Goal: Task Accomplishment & Management: Use online tool/utility

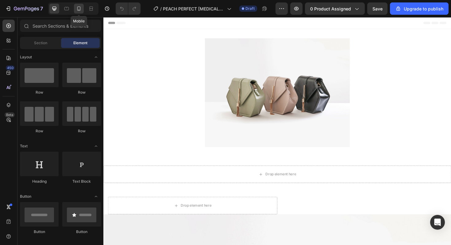
click at [78, 10] on icon at bounding box center [79, 9] width 6 height 6
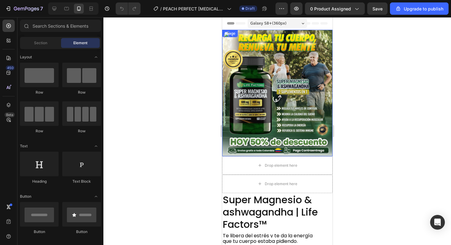
click at [273, 82] on img at bounding box center [277, 93] width 110 height 126
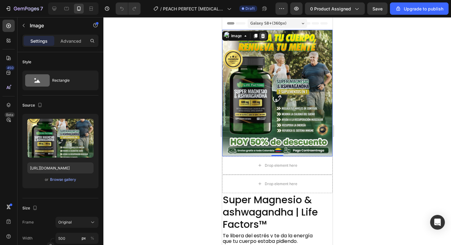
click at [265, 39] on div at bounding box center [262, 35] width 7 height 7
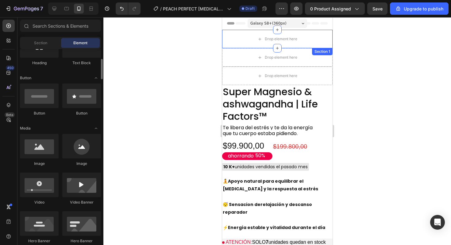
scroll to position [124, 0]
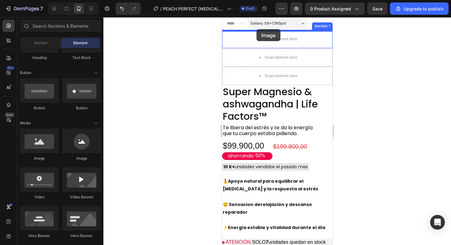
drag, startPoint x: 262, startPoint y: 164, endPoint x: 256, endPoint y: 29, distance: 134.2
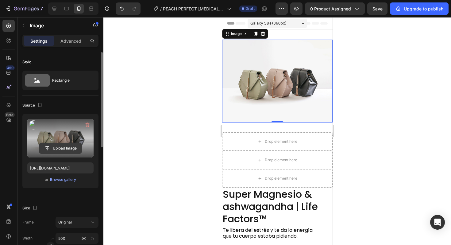
click at [70, 146] on input "file" at bounding box center [60, 148] width 42 height 10
click at [62, 149] on input "file" at bounding box center [60, 148] width 42 height 10
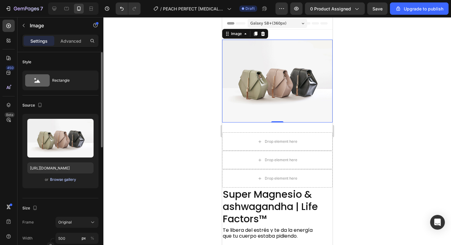
click at [69, 180] on div "Browse gallery" at bounding box center [63, 180] width 26 height 6
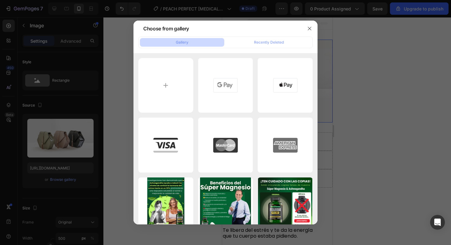
type input "C:\fakepath\PARA TÍ QUE QUIERES SER MAMÁ.png"
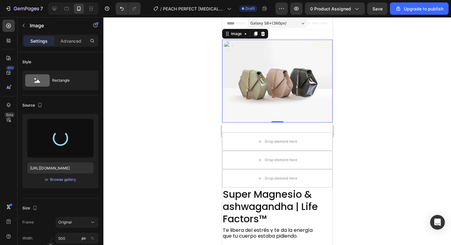
type input "https://cdn.shopify.com/s/files/1/0717/0572/3018/files/gempages_580692124790424…"
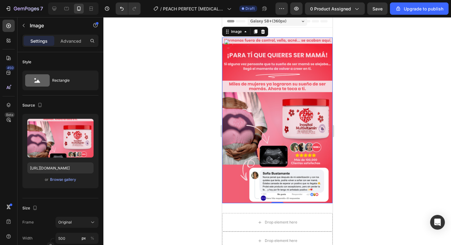
scroll to position [0, 0]
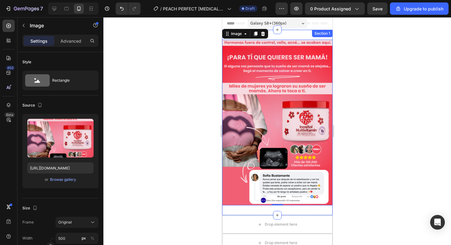
click at [304, 34] on div "Image 0 Section 1" at bounding box center [277, 122] width 110 height 185
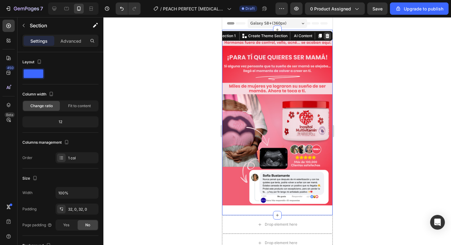
click at [325, 37] on icon at bounding box center [327, 35] width 5 height 5
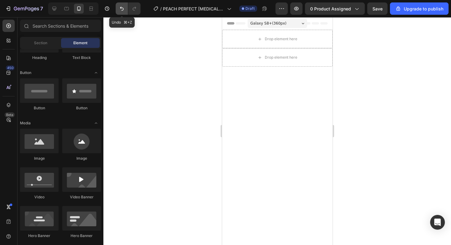
click at [124, 8] on icon "Undo/Redo" at bounding box center [122, 9] width 6 height 6
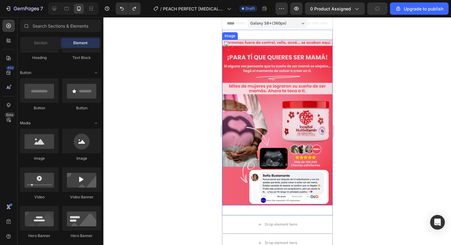
click at [265, 55] on img at bounding box center [277, 123] width 110 height 166
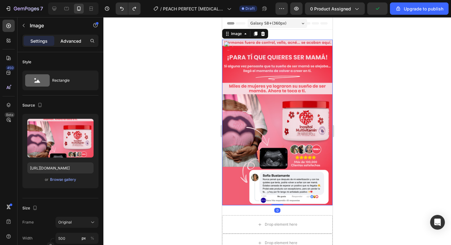
click at [70, 39] on p "Advanced" at bounding box center [70, 41] width 21 height 6
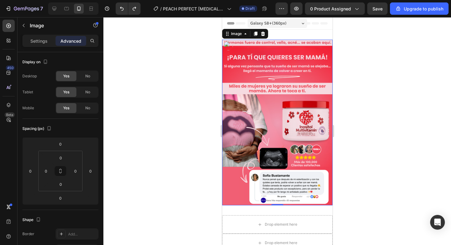
click at [174, 90] on div at bounding box center [277, 131] width 348 height 228
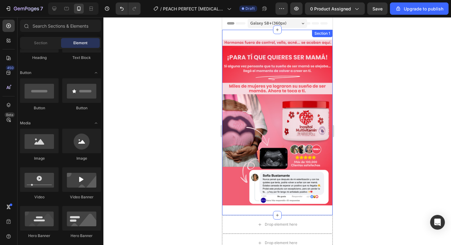
click at [268, 37] on div "Image Section 1" at bounding box center [277, 122] width 110 height 185
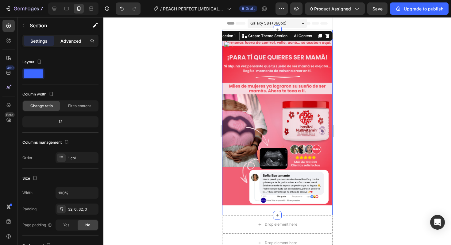
click at [66, 44] on div "Advanced" at bounding box center [71, 41] width 31 height 10
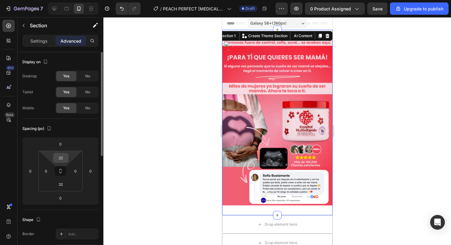
click at [61, 157] on input "32" at bounding box center [61, 157] width 12 height 9
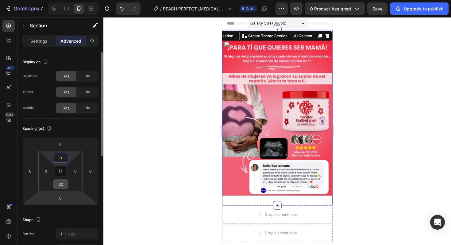
type input "0"
click at [62, 184] on input "32" at bounding box center [61, 184] width 12 height 9
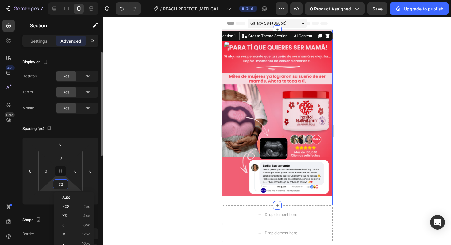
type input "0"
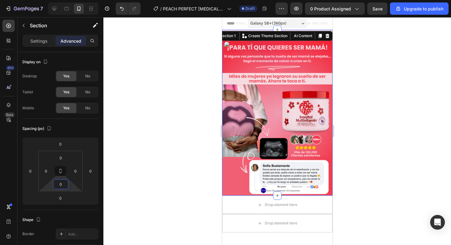
click at [157, 170] on div at bounding box center [277, 131] width 348 height 228
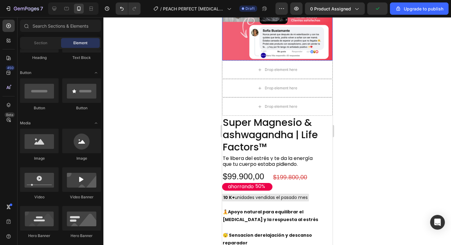
scroll to position [138, 0]
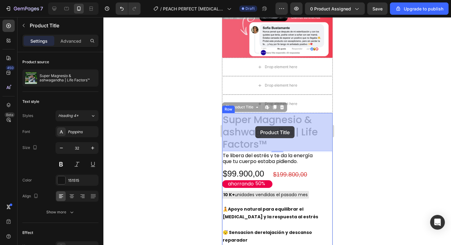
drag, startPoint x: 263, startPoint y: 123, endPoint x: 255, endPoint y: 126, distance: 8.4
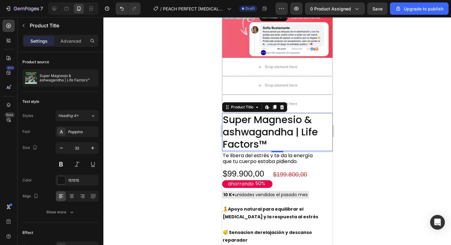
click at [354, 126] on div at bounding box center [277, 131] width 348 height 228
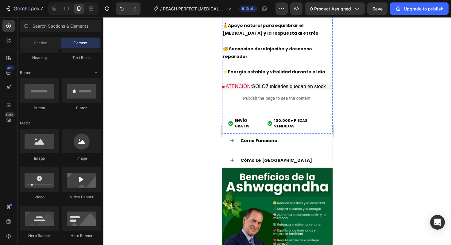
scroll to position [325, 0]
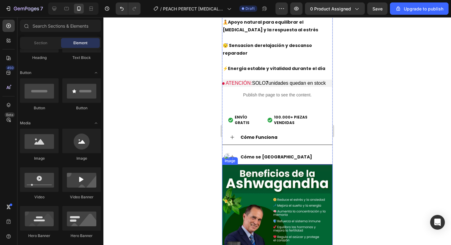
click at [266, 175] on img at bounding box center [277, 221] width 110 height 115
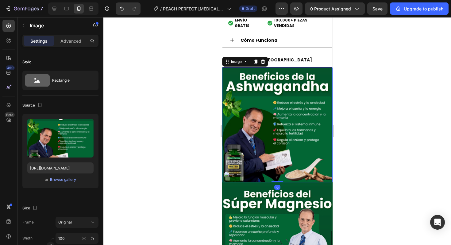
scroll to position [427, 0]
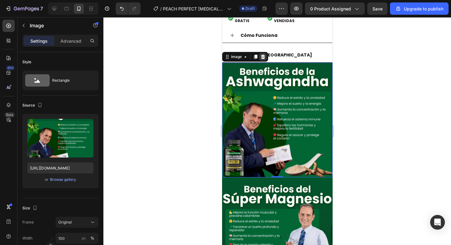
click at [262, 53] on div at bounding box center [262, 56] width 7 height 7
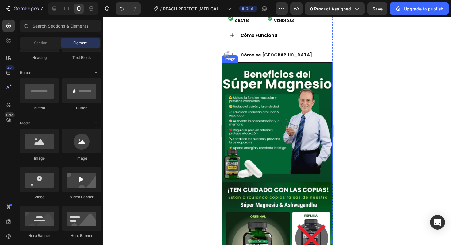
click at [263, 63] on img at bounding box center [277, 122] width 110 height 119
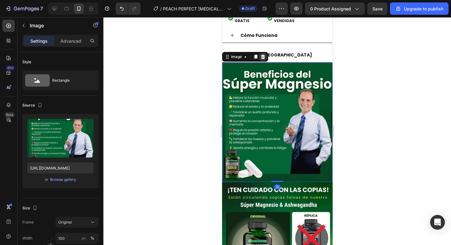
click at [263, 53] on div at bounding box center [262, 56] width 7 height 7
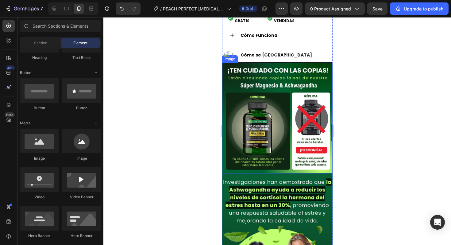
click at [264, 63] on img at bounding box center [277, 118] width 110 height 111
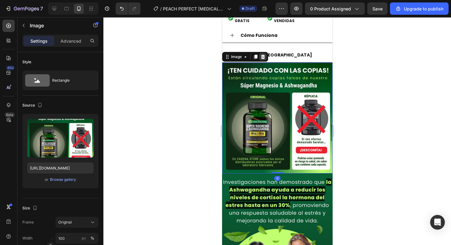
click at [265, 54] on icon at bounding box center [262, 56] width 5 height 5
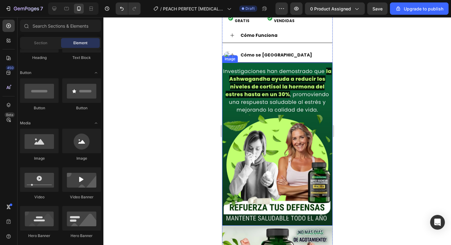
click at [265, 63] on img at bounding box center [277, 144] width 110 height 163
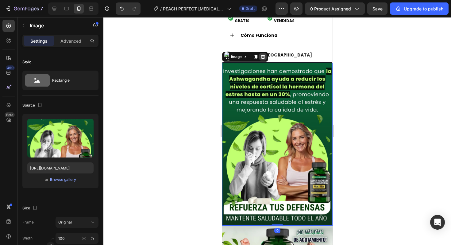
click at [265, 53] on div at bounding box center [262, 56] width 7 height 7
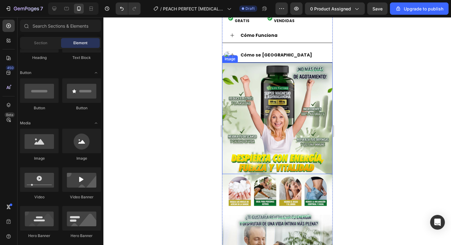
click at [265, 68] on img at bounding box center [277, 118] width 110 height 111
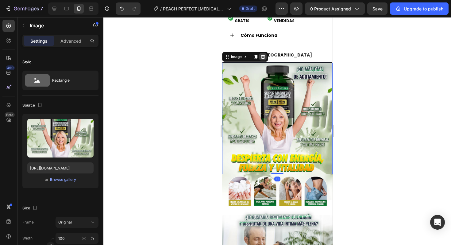
click at [265, 53] on div at bounding box center [262, 56] width 7 height 7
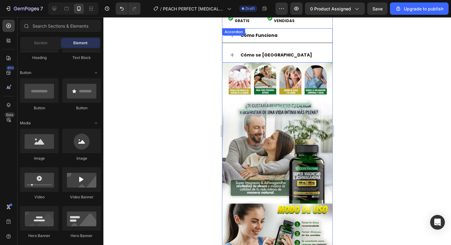
click at [266, 67] on img at bounding box center [277, 133] width 110 height 141
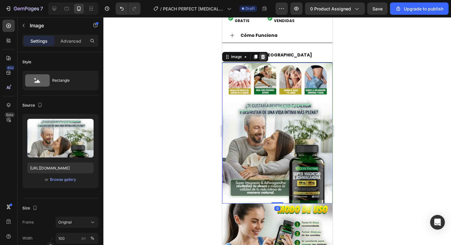
click at [265, 53] on div at bounding box center [262, 56] width 7 height 7
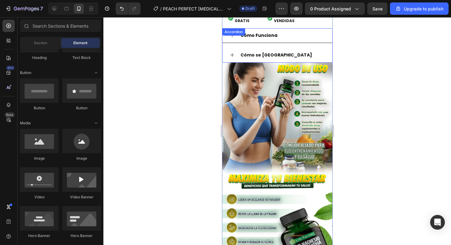
click at [265, 74] on img at bounding box center [277, 129] width 110 height 132
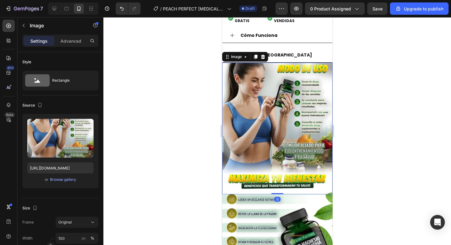
click at [264, 52] on div "Image" at bounding box center [245, 57] width 46 height 10
click at [263, 54] on icon at bounding box center [262, 56] width 5 height 5
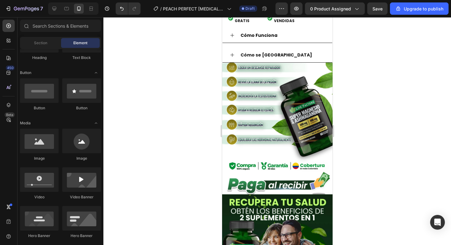
click at [263, 68] on img at bounding box center [277, 129] width 110 height 132
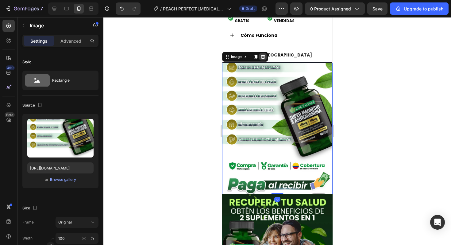
click at [262, 55] on icon at bounding box center [263, 57] width 4 height 4
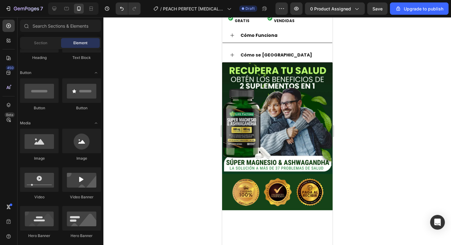
click at [262, 64] on img at bounding box center [277, 118] width 110 height 111
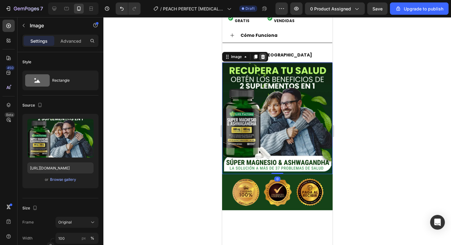
click at [263, 55] on icon at bounding box center [263, 57] width 4 height 4
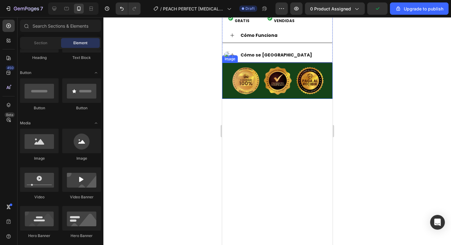
click at [242, 63] on img at bounding box center [277, 81] width 110 height 36
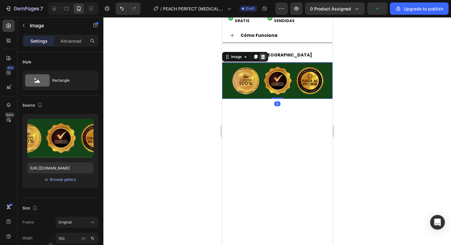
click at [261, 53] on div at bounding box center [262, 56] width 7 height 7
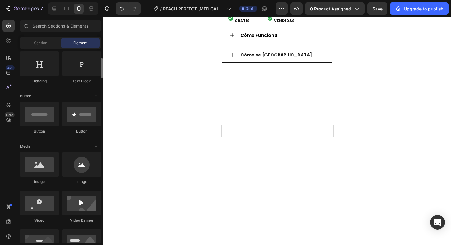
scroll to position [98, 0]
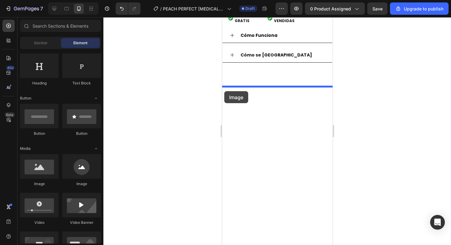
drag, startPoint x: 259, startPoint y: 184, endPoint x: 236, endPoint y: 83, distance: 104.0
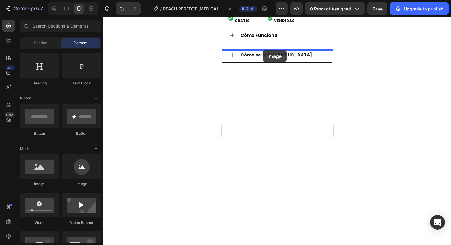
drag, startPoint x: 265, startPoint y: 194, endPoint x: 262, endPoint y: 50, distance: 144.0
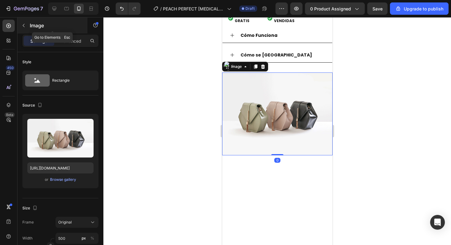
click at [29, 28] on div "Image" at bounding box center [52, 25] width 70 height 16
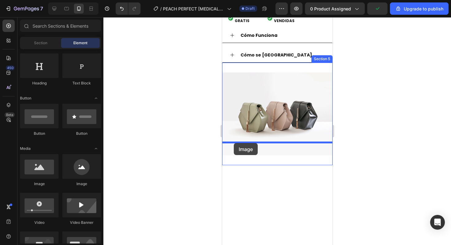
drag, startPoint x: 263, startPoint y: 179, endPoint x: 235, endPoint y: 143, distance: 45.6
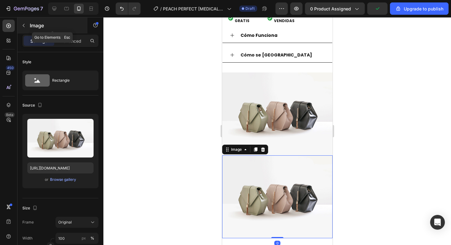
click at [22, 27] on icon "button" at bounding box center [23, 25] width 5 height 5
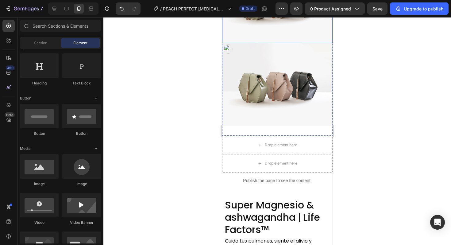
scroll to position [529, 0]
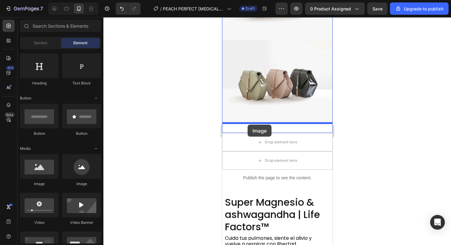
drag, startPoint x: 266, startPoint y: 175, endPoint x: 247, endPoint y: 125, distance: 54.0
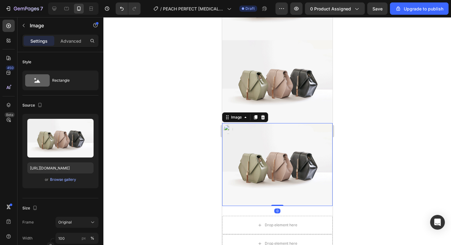
click at [385, 130] on div at bounding box center [277, 131] width 348 height 228
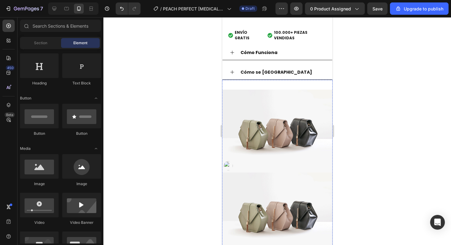
scroll to position [399, 0]
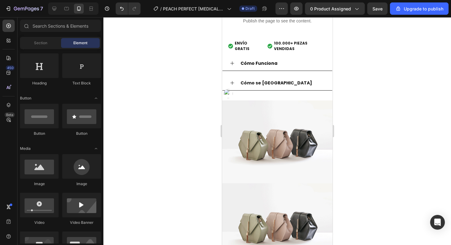
click at [253, 115] on img at bounding box center [277, 141] width 110 height 83
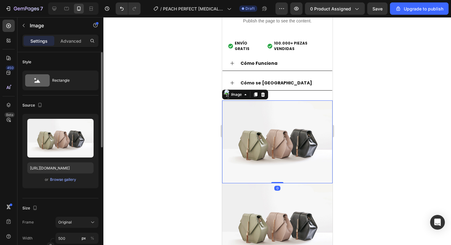
click at [61, 174] on div "Upload Image https://cdn.shopify.com/s/files/1/2005/9307/files/image_demo.jpg o…" at bounding box center [60, 151] width 76 height 74
click at [59, 180] on div "Browse gallery" at bounding box center [63, 180] width 26 height 6
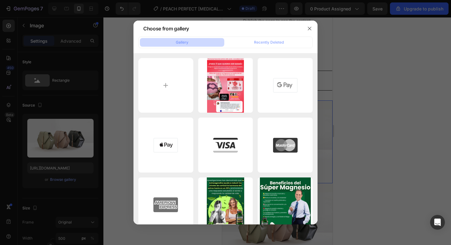
type input "C:\fakepath\PARA TÍ QUE QUIERES SER MAMÁ (1).png"
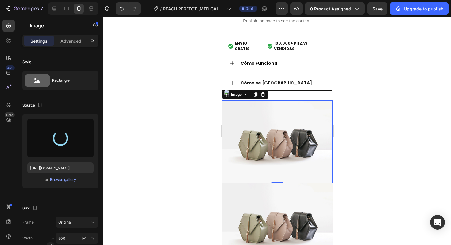
type input "https://cdn.shopify.com/s/files/1/0717/0572/3018/files/gempages_580692124790424…"
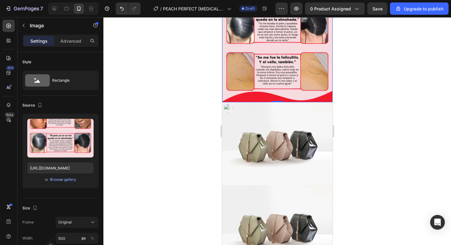
scroll to position [551, 0]
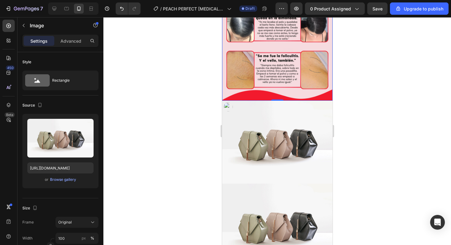
click at [291, 148] on img at bounding box center [277, 142] width 110 height 83
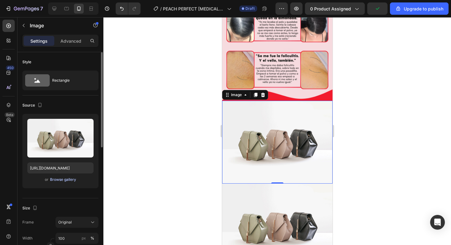
click at [67, 180] on div "Browse gallery" at bounding box center [63, 180] width 26 height 6
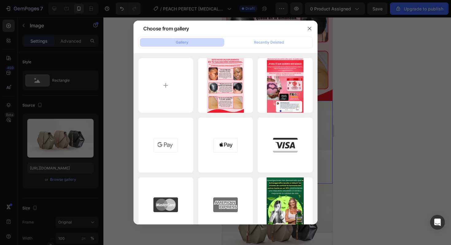
type input "C:\fakepath\PARA TÍ QUE QUIERES SER MAMÁ (2).png"
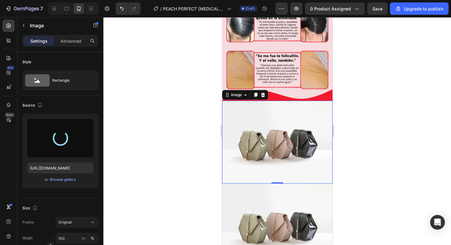
type input "https://cdn.shopify.com/s/files/1/0717/0572/3018/files/gempages_580692124790424…"
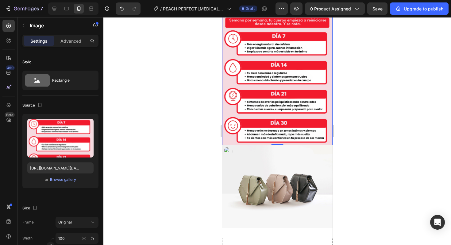
scroll to position [689, 0]
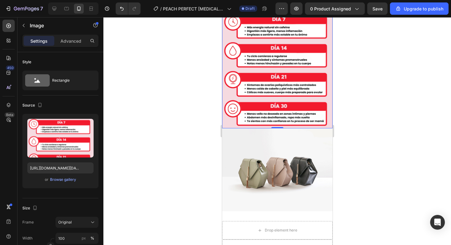
click at [270, 144] on img at bounding box center [277, 169] width 110 height 83
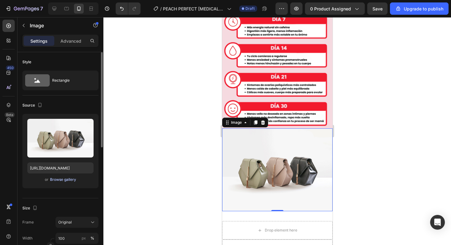
click at [57, 177] on div "Browse gallery" at bounding box center [63, 180] width 26 height 6
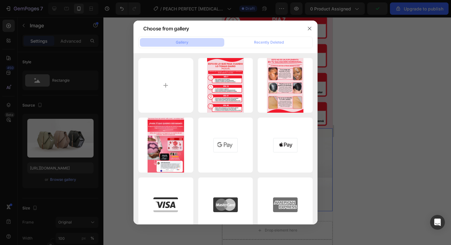
type input "C:\fakepath\PARA TÍ QUE QUIERES SER MAMÁ (3).png"
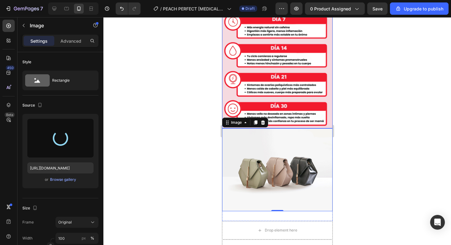
type input "https://cdn.shopify.com/s/files/1/0717/0572/3018/files/gempages_580692124790424…"
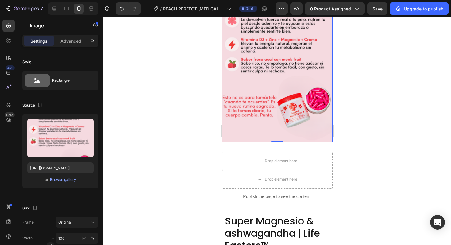
scroll to position [844, 0]
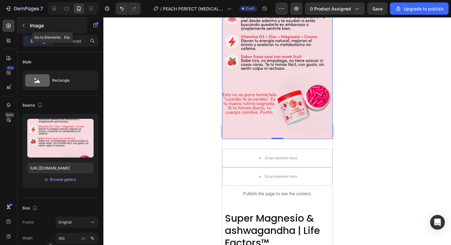
click at [25, 28] on button "button" at bounding box center [24, 26] width 10 height 10
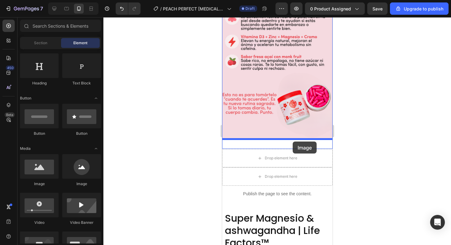
drag, startPoint x: 269, startPoint y: 184, endPoint x: 292, endPoint y: 141, distance: 48.2
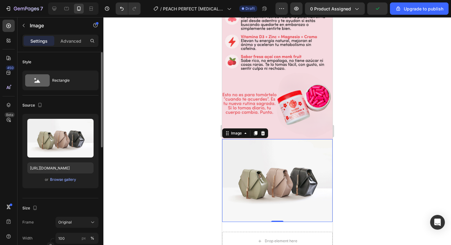
click at [58, 184] on div "Upload Image https://cdn.shopify.com/s/files/1/2005/9307/files/image_demo.jpg o…" at bounding box center [60, 151] width 76 height 74
click at [62, 180] on div "Browse gallery" at bounding box center [63, 180] width 26 height 6
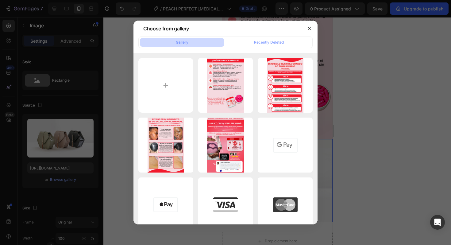
type input "C:\fakepath\PARA TÍ QUE QUIERES SER MAMÁ (4).png"
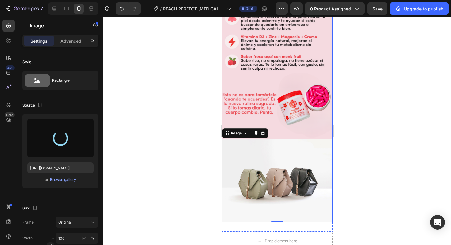
type input "https://cdn.shopify.com/s/files/1/0717/0572/3018/files/gempages_580692124790424…"
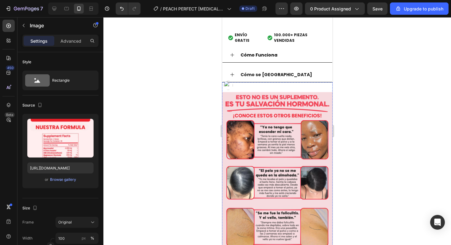
scroll to position [411, 0]
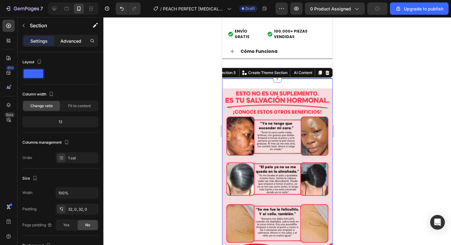
click at [79, 42] on p "Advanced" at bounding box center [70, 41] width 21 height 6
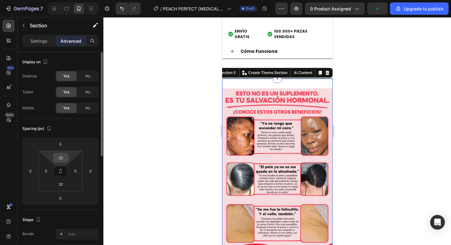
click at [61, 155] on input "32" at bounding box center [61, 157] width 12 height 9
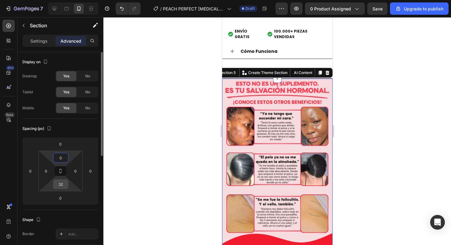
type input "0"
click at [60, 185] on input "32" at bounding box center [61, 184] width 12 height 9
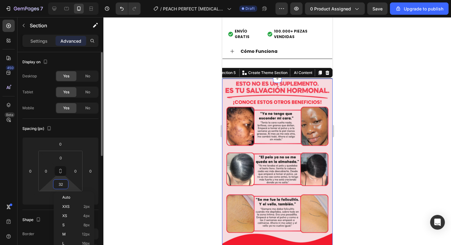
type input "0"
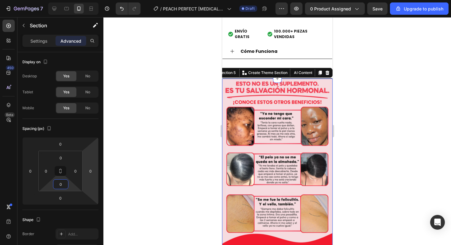
click at [121, 168] on div at bounding box center [277, 131] width 348 height 228
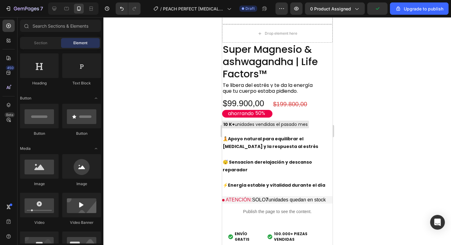
scroll to position [209, 0]
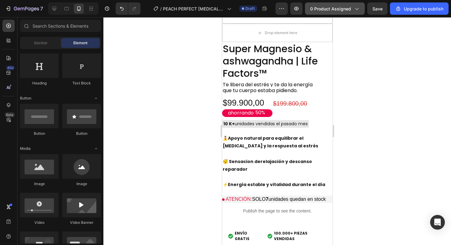
click at [354, 5] on button "0 product assigned" at bounding box center [335, 8] width 60 height 12
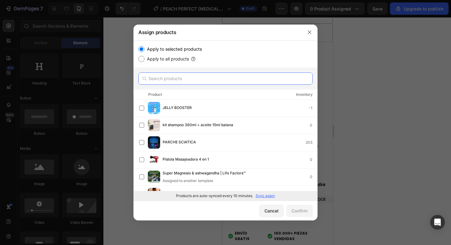
click at [166, 81] on input "text" at bounding box center [225, 78] width 174 height 12
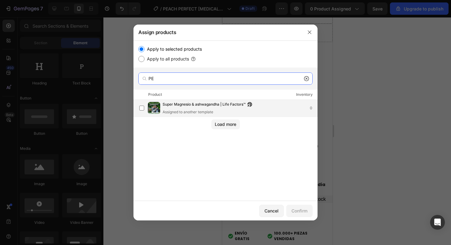
type input "P"
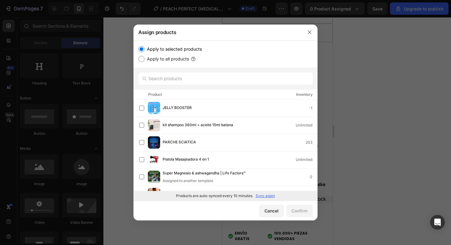
click at [262, 194] on p "Sync again" at bounding box center [265, 196] width 19 height 6
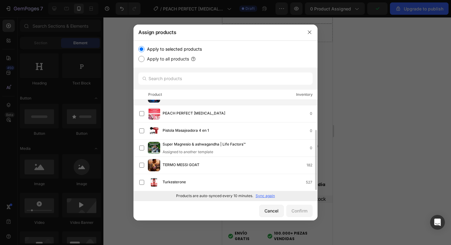
scroll to position [46, 0]
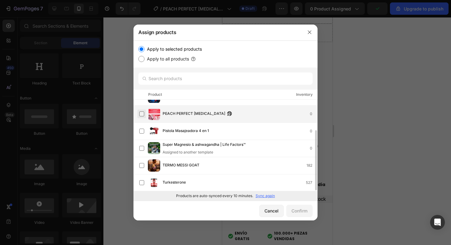
click at [144, 116] on label at bounding box center [141, 113] width 5 height 5
click at [295, 209] on div "Confirm" at bounding box center [300, 210] width 16 height 6
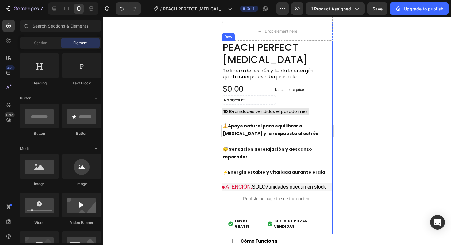
scroll to position [209, 0]
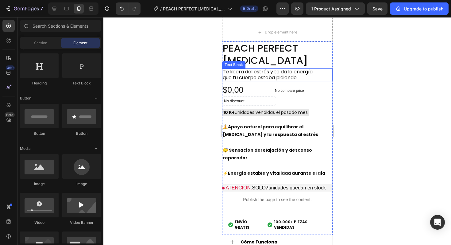
click at [237, 77] on span "Te libera del estrés y te da la energía que tu cuerpo estaba pidiendo." at bounding box center [267, 74] width 90 height 13
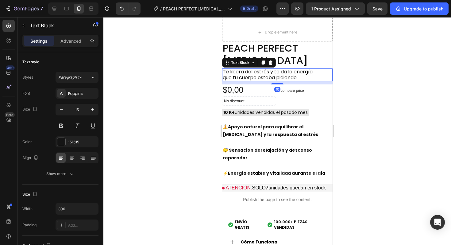
click at [238, 77] on span "Te libera del estrés y te da la energía que tu cuerpo estaba pidiendo." at bounding box center [267, 74] width 90 height 13
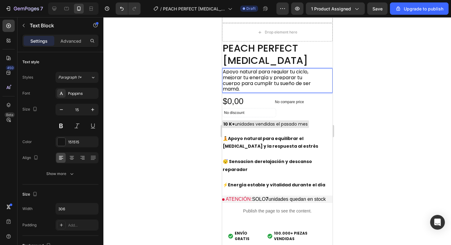
click at [210, 107] on div at bounding box center [277, 131] width 348 height 228
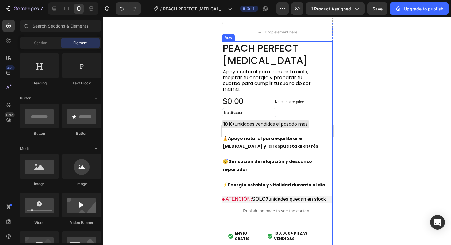
click at [283, 85] on span "Apoyo natural para regular tu ciclo, mejorar tu energía y preparar tu cuerpo pa…" at bounding box center [266, 80] width 88 height 24
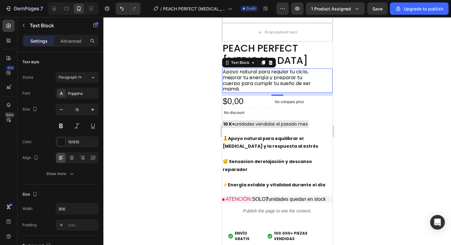
click at [370, 90] on div at bounding box center [277, 131] width 348 height 228
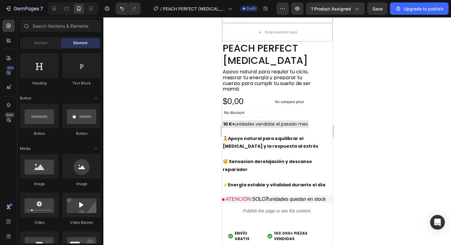
click at [302, 75] on span "Apoyo natural para regular tu ciclo, mejorar tu energía y preparar tu cuerpo pa…" at bounding box center [266, 80] width 88 height 24
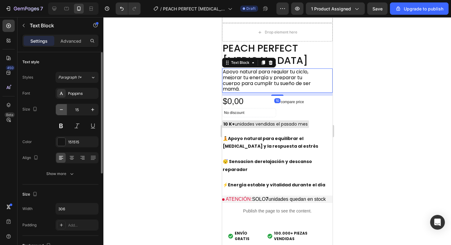
click at [65, 112] on button "button" at bounding box center [61, 109] width 11 height 11
click at [62, 111] on icon "button" at bounding box center [61, 109] width 6 height 6
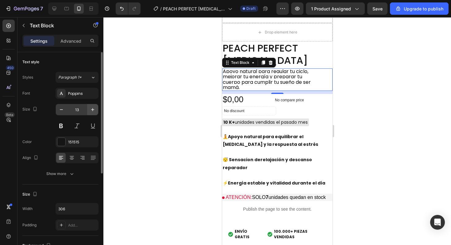
click at [89, 111] on button "button" at bounding box center [92, 109] width 11 height 11
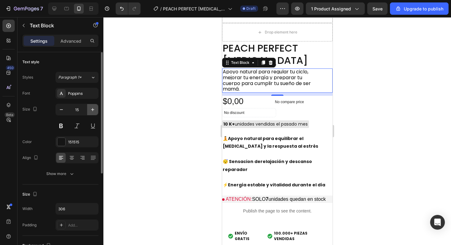
click at [89, 111] on button "button" at bounding box center [92, 109] width 11 height 11
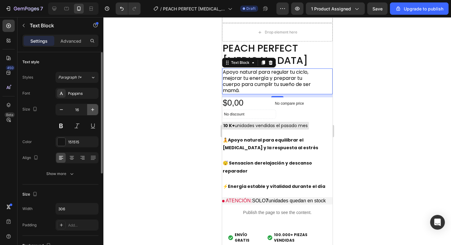
click at [89, 111] on button "button" at bounding box center [92, 109] width 11 height 11
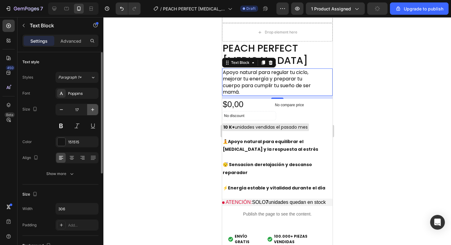
click at [89, 111] on button "button" at bounding box center [92, 109] width 11 height 11
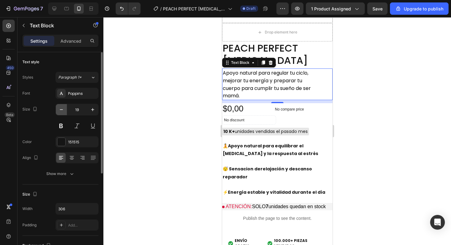
click at [62, 113] on button "button" at bounding box center [61, 109] width 11 height 11
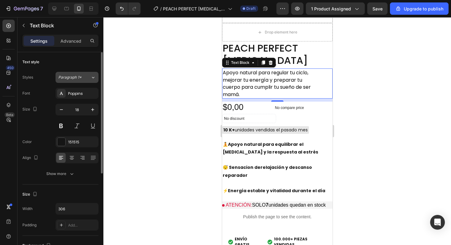
click at [82, 83] on div "Styles Paragraph 1* Font Poppins Size 18 Color 151515 Align Show more" at bounding box center [60, 125] width 76 height 107
click at [83, 82] on button "Paragraph 1*" at bounding box center [77, 77] width 43 height 11
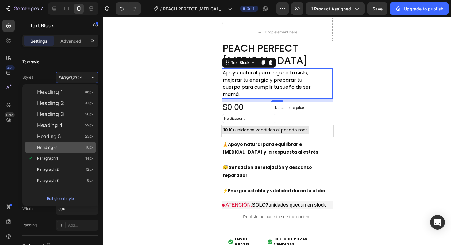
click at [59, 146] on div "Heading 6 16px" at bounding box center [65, 147] width 56 height 6
type input "16"
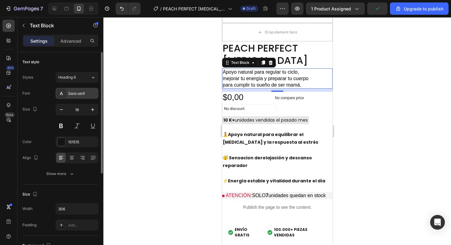
click at [73, 90] on div "Sans-serif" at bounding box center [77, 93] width 43 height 11
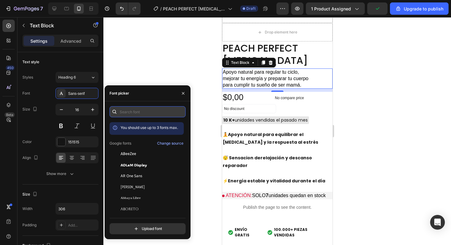
click at [131, 110] on input "text" at bounding box center [148, 111] width 76 height 11
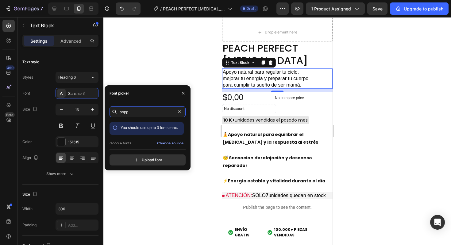
scroll to position [15, 0]
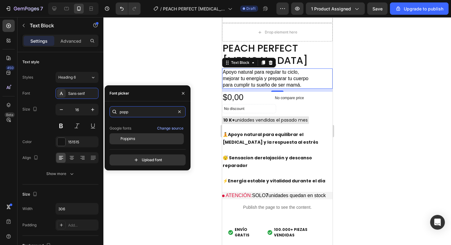
type input "popp"
click at [127, 138] on span "Poppins" at bounding box center [128, 139] width 15 height 6
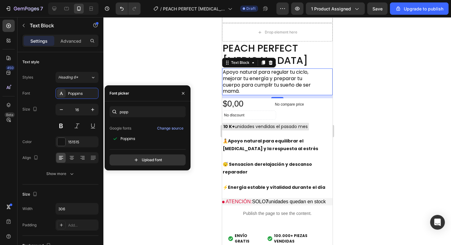
click at [186, 75] on div at bounding box center [277, 131] width 348 height 228
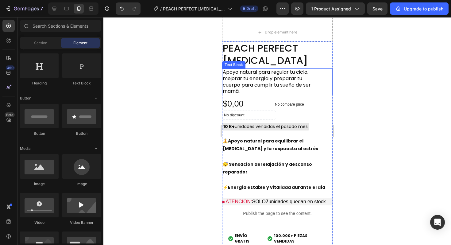
click at [361, 91] on div at bounding box center [277, 131] width 348 height 228
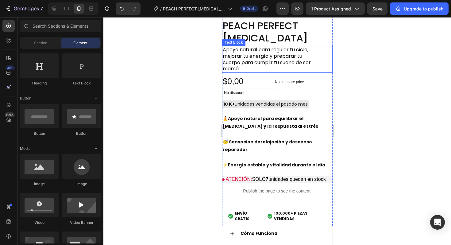
scroll to position [234, 0]
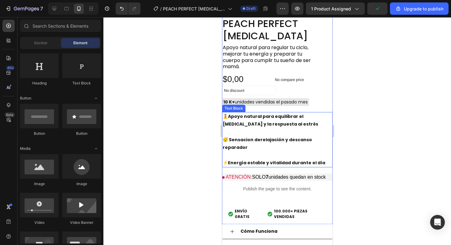
click at [286, 132] on p "😴 Sensacion de relajación y descanso reparador" at bounding box center [276, 139] width 109 height 23
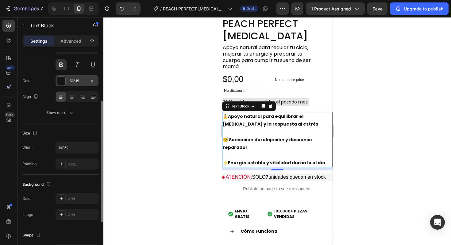
scroll to position [80, 0]
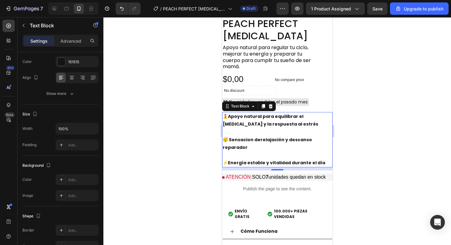
click at [318, 160] on strong "Energía estable y vitalidad durante el día" at bounding box center [276, 163] width 97 height 6
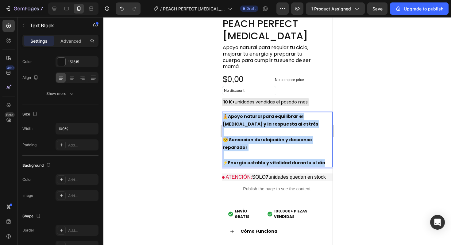
drag, startPoint x: 319, startPoint y: 155, endPoint x: 221, endPoint y: 115, distance: 105.5
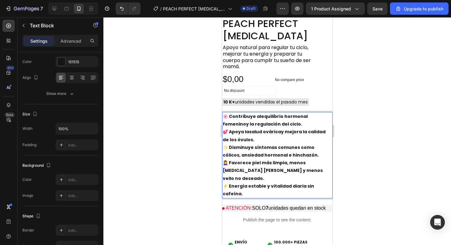
click at [282, 127] on p "🌸 Contribuye al equilibrio hormonal femenino y la regulación del ciclo." at bounding box center [276, 120] width 109 height 15
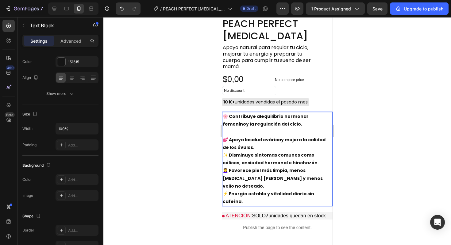
click at [274, 147] on p "💕 Apoya la salud ovárica y mejora la calidad de los óvulos." at bounding box center [276, 143] width 109 height 15
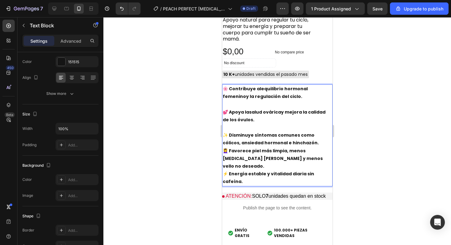
scroll to position [263, 0]
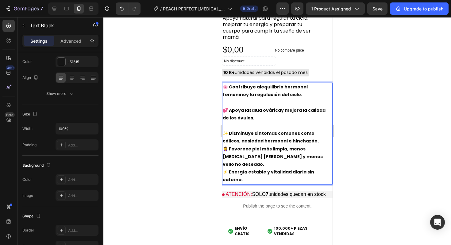
click at [296, 143] on p "✨ Disminuye síntomas comunes como cólicos, ansiedad hormonal e hinchazón." at bounding box center [276, 137] width 109 height 15
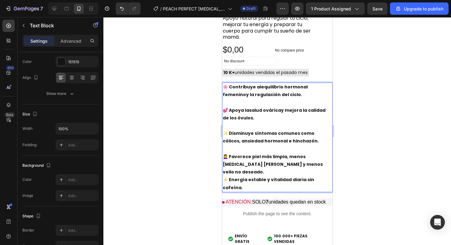
click at [308, 162] on p "💆‍♀️ Favorece piel más limpia, menos [MEDICAL_DATA] [PERSON_NAME] y menos vello…" at bounding box center [276, 164] width 109 height 23
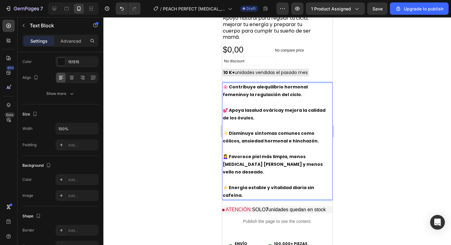
click at [393, 159] on div at bounding box center [277, 131] width 348 height 228
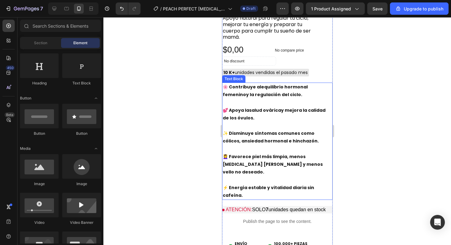
click at [298, 143] on p "✨ Disminuye síntomas comunes como cólicos, ansiedad hormonal e hinchazón." at bounding box center [276, 137] width 109 height 15
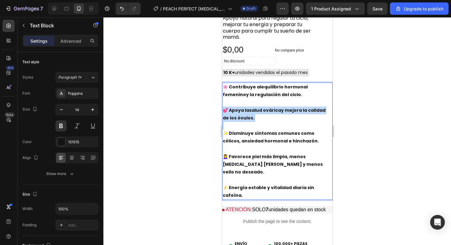
drag, startPoint x: 252, startPoint y: 122, endPoint x: 216, endPoint y: 108, distance: 38.4
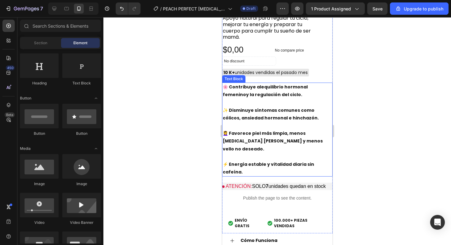
drag, startPoint x: 328, startPoint y: 157, endPoint x: 241, endPoint y: 156, distance: 87.8
click at [241, 161] on p "⚡ Energía estable y vitalidad diaria sin cafeína." at bounding box center [276, 168] width 109 height 15
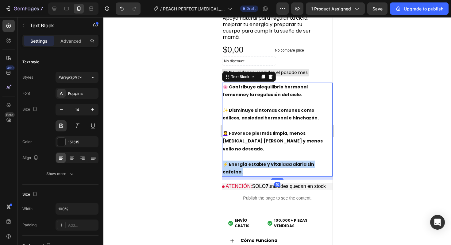
click at [241, 161] on p "⚡ Energía estable y vitalidad diaria sin cafeína." at bounding box center [276, 168] width 109 height 15
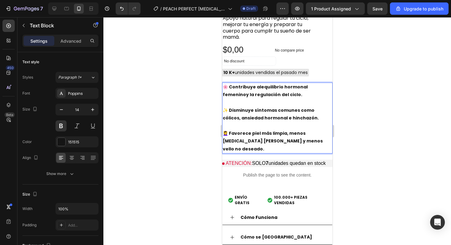
click at [355, 170] on div at bounding box center [277, 131] width 348 height 228
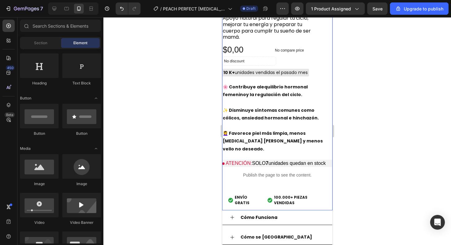
click at [359, 140] on div at bounding box center [277, 131] width 348 height 228
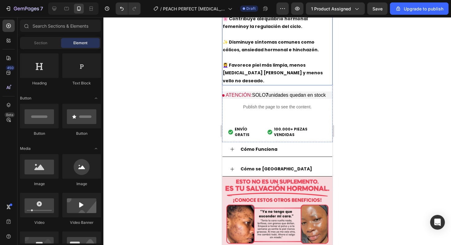
scroll to position [338, 0]
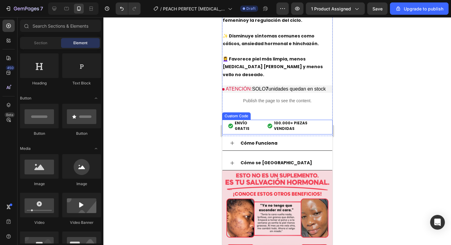
click at [386, 111] on div at bounding box center [277, 131] width 348 height 228
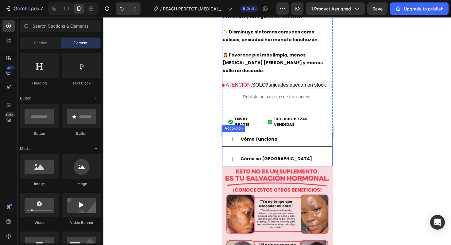
scroll to position [341, 0]
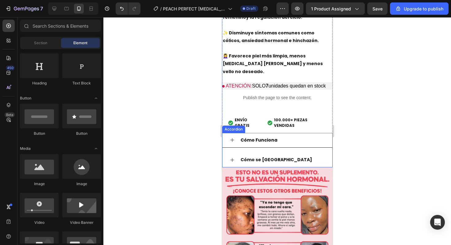
click at [231, 133] on div "Cómo Funciona" at bounding box center [277, 140] width 110 height 15
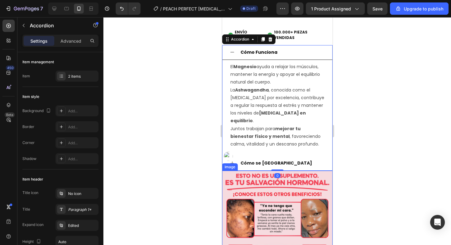
scroll to position [433, 0]
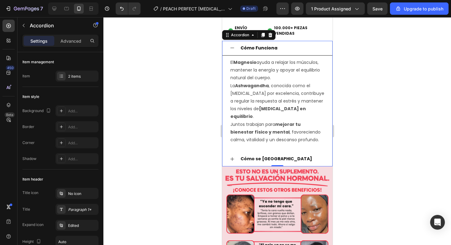
click at [232, 157] on icon at bounding box center [232, 159] width 5 height 5
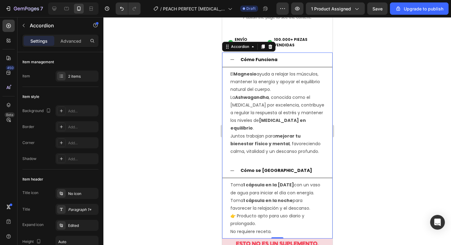
scroll to position [421, 0]
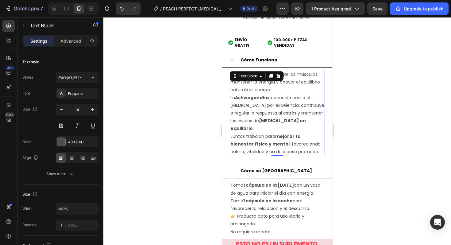
click at [247, 94] on p "El Magnesio ayuda a relajar los músculos, mantener la energía y apoyar el equil…" at bounding box center [277, 113] width 94 height 85
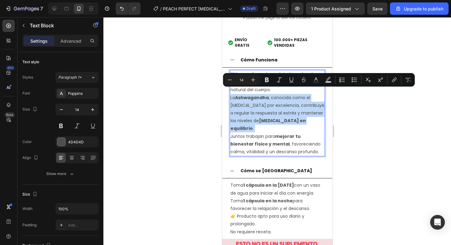
click at [247, 94] on p "El Magnesio ayuda a relajar los músculos, mantener la energía y apoyar el equil…" at bounding box center [277, 113] width 94 height 85
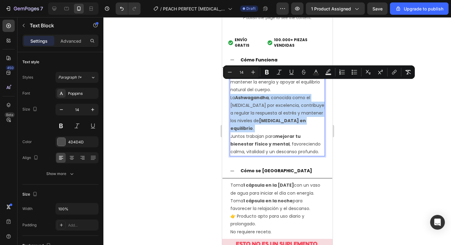
click at [288, 111] on p "El Magnesio ayuda a relajar los músculos, mantener la energía y apoyar el equil…" at bounding box center [277, 113] width 94 height 85
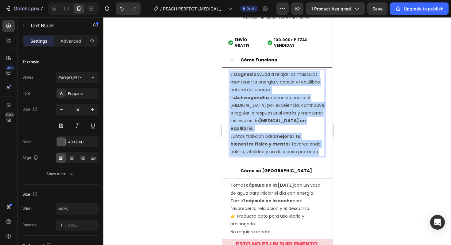
drag, startPoint x: 307, startPoint y: 130, endPoint x: 230, endPoint y: 62, distance: 102.8
click at [230, 71] on p "El Magnesio ayuda a relajar los músculos, mantener la energía y apoyar el equil…" at bounding box center [277, 113] width 94 height 85
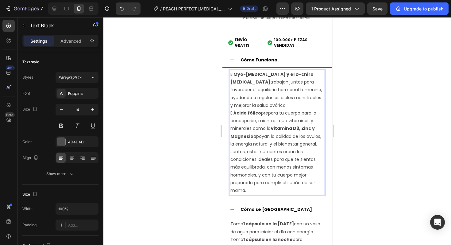
click at [272, 92] on p "El Myo-inositol y el D-chiro inositol trabajan juntos para favorecer el equilib…" at bounding box center [277, 133] width 94 height 124
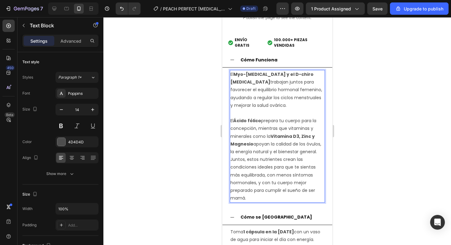
click at [319, 137] on p "⁠⁠⁠⁠⁠⁠⁠ El Ácido fólico prepara tu cuerpo para la concepción, mientras que vita…" at bounding box center [277, 155] width 94 height 93
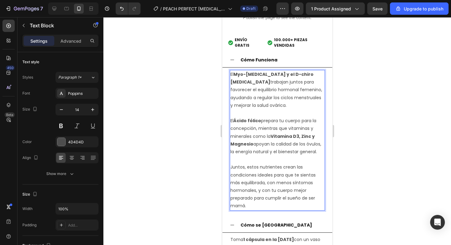
click at [360, 128] on div at bounding box center [277, 131] width 348 height 228
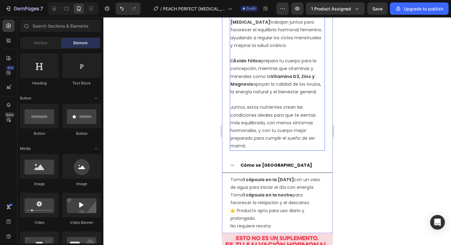
scroll to position [537, 0]
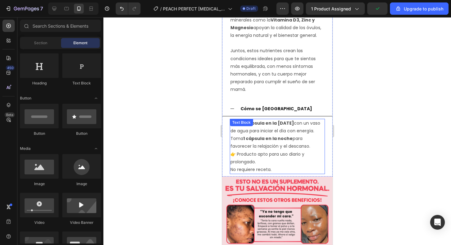
click at [240, 123] on p "Toma 1 cápsula en la mañana con un vaso de agua para iniciar el día con energía…" at bounding box center [277, 146] width 94 height 54
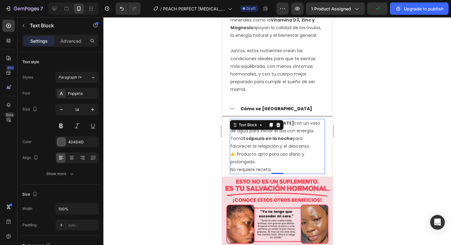
click at [240, 123] on p "Toma 1 cápsula en la mañana con un vaso de agua para iniciar el día con energía…" at bounding box center [277, 146] width 94 height 54
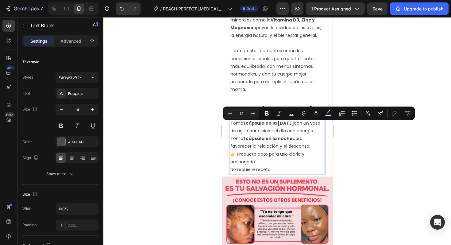
click at [282, 155] on p "Toma 1 cápsula en la mañana con un vaso de agua para iniciar el día con energía…" at bounding box center [277, 146] width 94 height 54
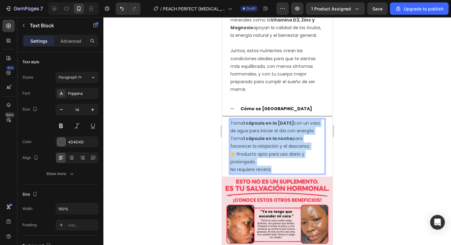
drag, startPoint x: 280, startPoint y: 156, endPoint x: 230, endPoint y: 105, distance: 71.4
click at [230, 116] on div "Toma 1 cápsula en la mañana con un vaso de agua para iniciar el día con energía…" at bounding box center [277, 146] width 110 height 60
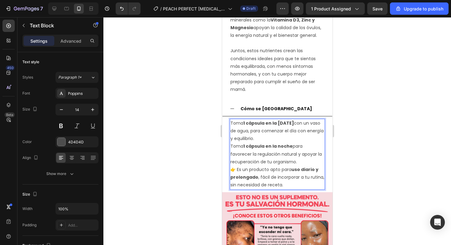
click at [269, 124] on p "Toma 1 cápsula en la mañana con un vaso de agua, para comenzar el día con energ…" at bounding box center [277, 142] width 94 height 46
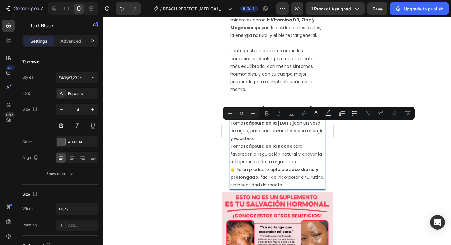
click at [269, 124] on p "Toma 1 cápsula en la mañana con un vaso de agua, para comenzar el día con energ…" at bounding box center [277, 142] width 94 height 46
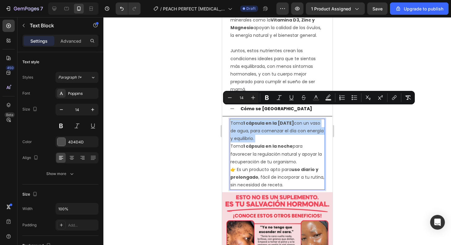
click at [269, 124] on p "Toma 1 cápsula en la mañana con un vaso de agua, para comenzar el día con energ…" at bounding box center [277, 142] width 94 height 46
click at [268, 124] on p "Toma 1 cápsula en la mañana con un vaso de agua, para comenzar el día con energ…" at bounding box center [277, 142] width 94 height 46
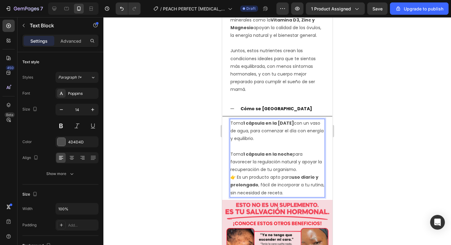
click at [298, 155] on p "⁠⁠⁠⁠⁠⁠⁠ Toma 1 cápsula en la noche para favorecer la regulación natural y apoya…" at bounding box center [277, 157] width 94 height 31
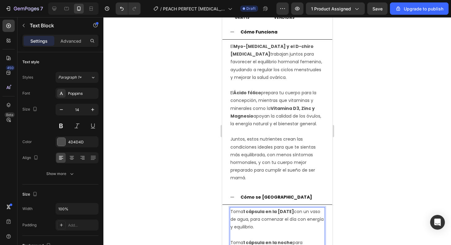
scroll to position [452, 0]
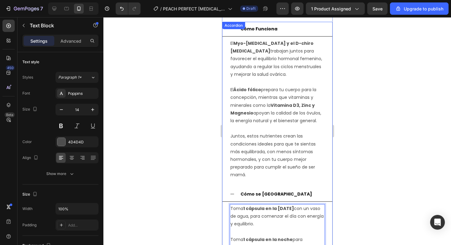
click at [234, 192] on icon at bounding box center [232, 194] width 5 height 5
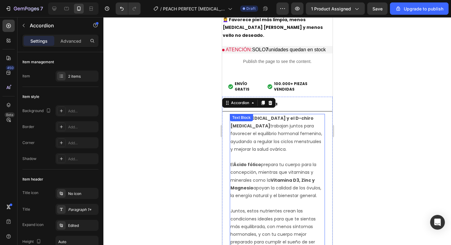
scroll to position [366, 0]
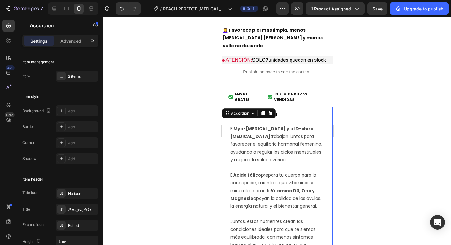
click at [364, 107] on div at bounding box center [277, 131] width 348 height 228
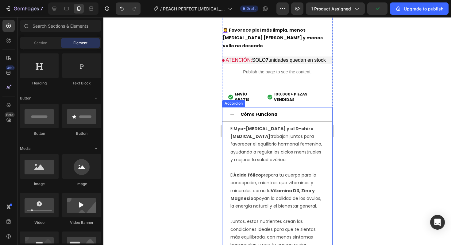
click at [232, 112] on icon at bounding box center [232, 114] width 5 height 5
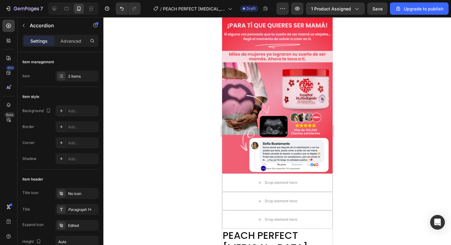
scroll to position [0, 0]
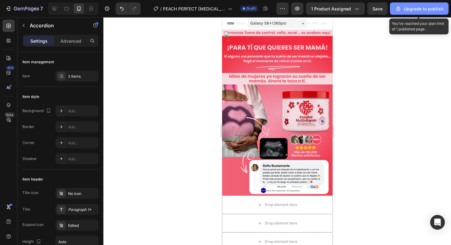
click at [416, 7] on div "Upgrade to publish" at bounding box center [419, 9] width 48 height 6
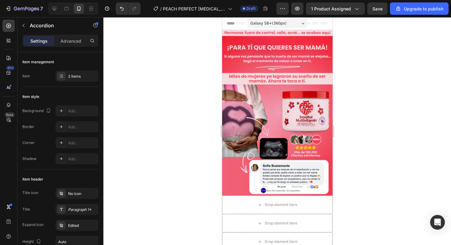
click at [394, 54] on div at bounding box center [277, 131] width 348 height 228
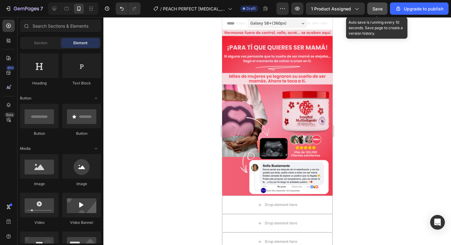
click at [373, 12] on button "Save" at bounding box center [377, 8] width 20 height 12
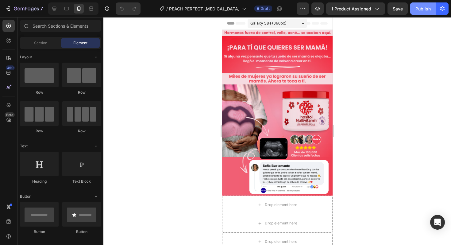
click at [422, 7] on div "Publish" at bounding box center [423, 9] width 15 height 6
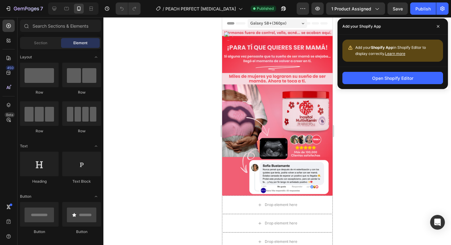
click at [377, 91] on div at bounding box center [277, 131] width 348 height 228
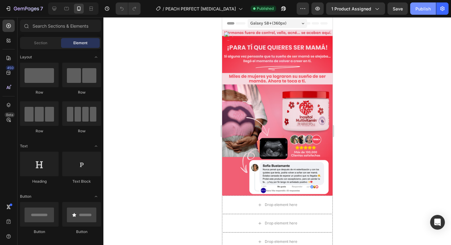
click at [417, 7] on div "Publish" at bounding box center [423, 9] width 15 height 6
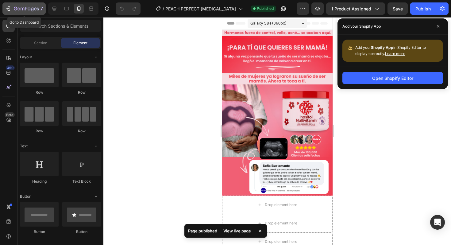
click at [10, 11] on icon "button" at bounding box center [8, 9] width 6 height 6
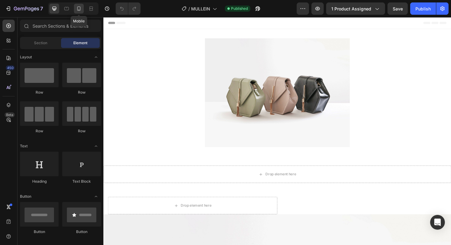
click at [80, 7] on icon at bounding box center [78, 8] width 3 height 4
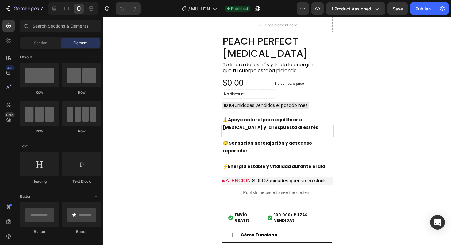
scroll to position [122, 0]
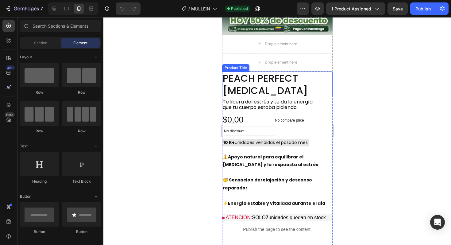
click at [268, 93] on h2 "PEACH PERFECT [MEDICAL_DATA]" at bounding box center [277, 85] width 110 height 26
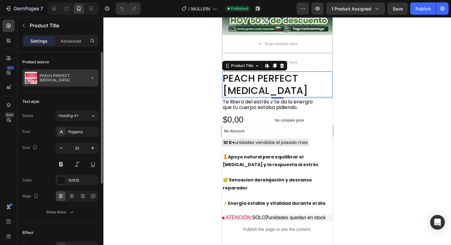
click at [91, 82] on div at bounding box center [89, 77] width 17 height 17
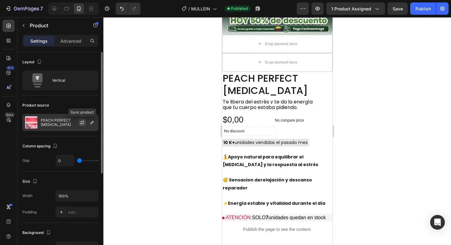
click at [82, 124] on icon "button" at bounding box center [82, 122] width 5 height 5
click at [93, 124] on icon "button" at bounding box center [92, 122] width 5 height 5
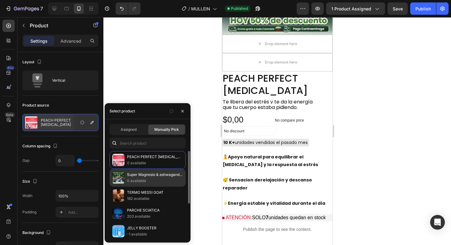
click at [134, 176] on p "Super Magnesio & ashwagandha | Life Factors™" at bounding box center [155, 175] width 56 height 6
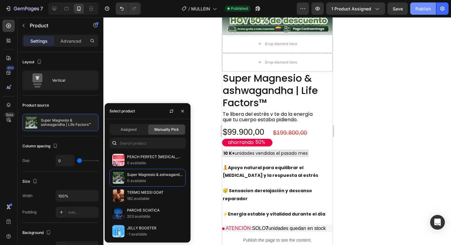
click at [417, 8] on div "Publish" at bounding box center [423, 9] width 15 height 6
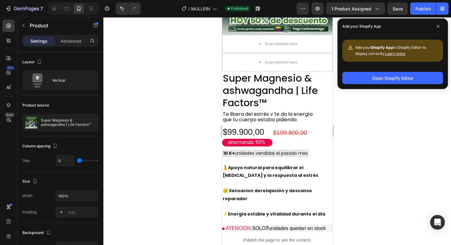
click at [133, 62] on div at bounding box center [277, 131] width 348 height 228
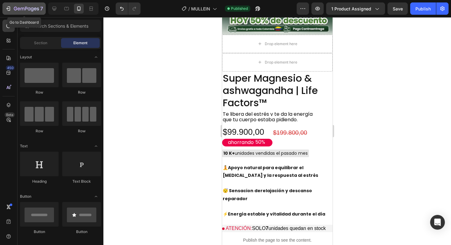
click at [14, 6] on div "7" at bounding box center [24, 8] width 38 height 7
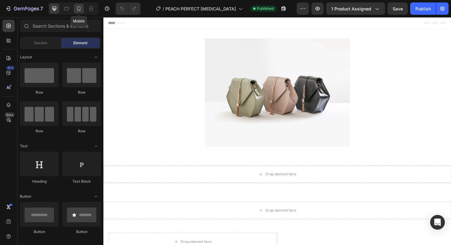
click at [81, 11] on icon at bounding box center [79, 9] width 6 height 6
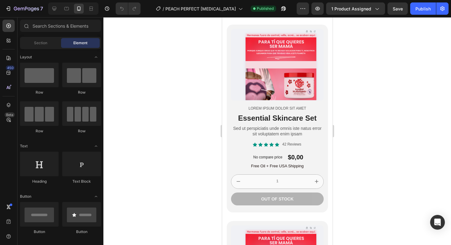
scroll to position [1437, 0]
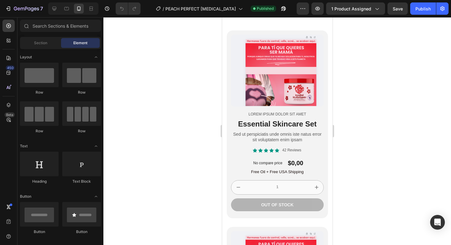
click at [269, 117] on div "Lorem ipsum dolor sit amet" at bounding box center [277, 114] width 93 height 6
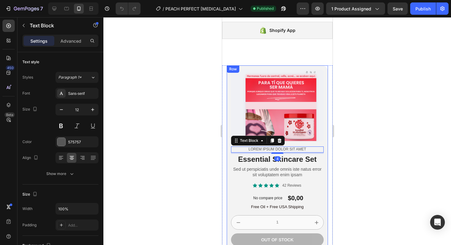
scroll to position [1391, 0]
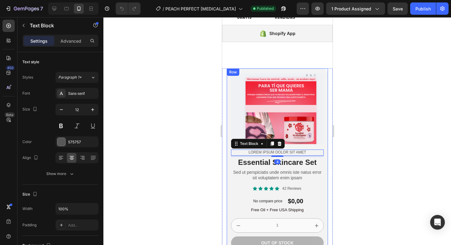
click at [230, 89] on div "Product Images Lorem ipsum dolor sit amet Text Block 4 Essential Skincare Set H…" at bounding box center [276, 162] width 101 height 188
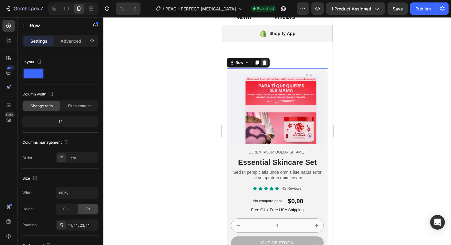
click at [262, 65] on icon at bounding box center [264, 62] width 5 height 5
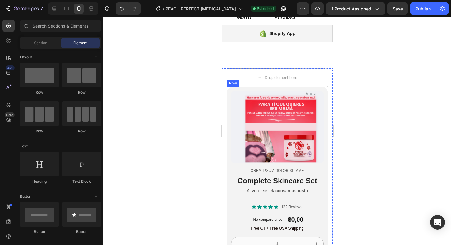
click at [227, 128] on div "Product Images Lorem ipsum dolor sit amet Text Block Complete Skincare Set Head…" at bounding box center [276, 181] width 101 height 189
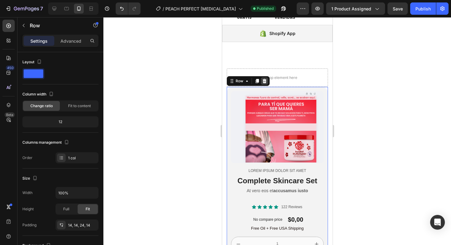
click at [265, 83] on icon at bounding box center [264, 81] width 4 height 4
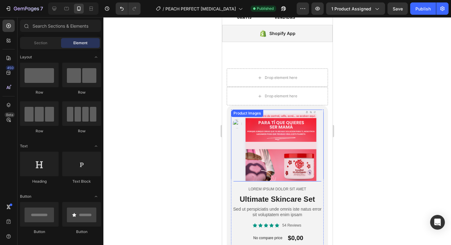
click at [225, 147] on div "Drop element here Drop element here Product Images Lorem ipsum dolor sit amet T…" at bounding box center [277, 181] width 110 height 226
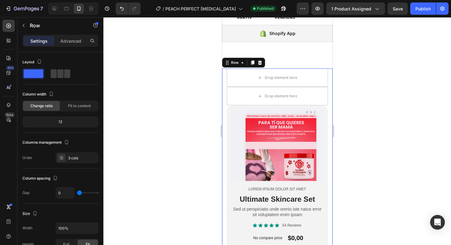
click at [227, 146] on div "Product Images Lorem ipsum dolor sit amet Text Block Ultimate Skincare Set Head…" at bounding box center [276, 199] width 101 height 189
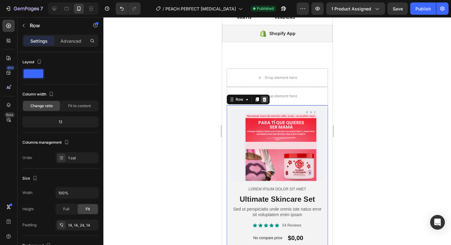
click at [263, 102] on icon at bounding box center [264, 99] width 4 height 4
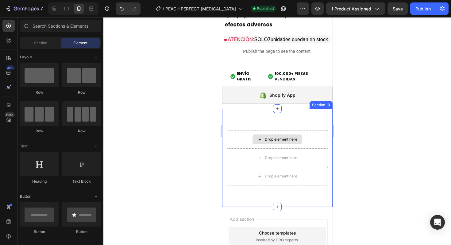
scroll to position [1322, 0]
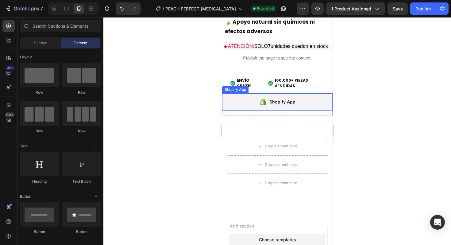
click at [302, 106] on div "Shopify App" at bounding box center [277, 101] width 110 height 17
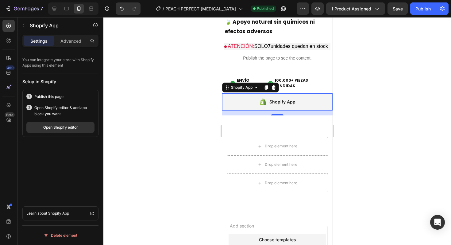
click at [374, 104] on div at bounding box center [277, 131] width 348 height 228
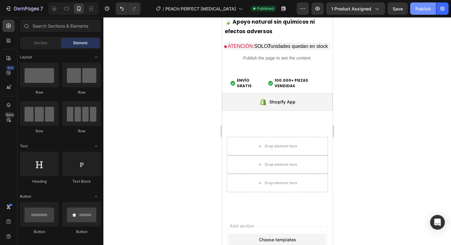
click at [420, 14] on button "Publish" at bounding box center [423, 8] width 26 height 12
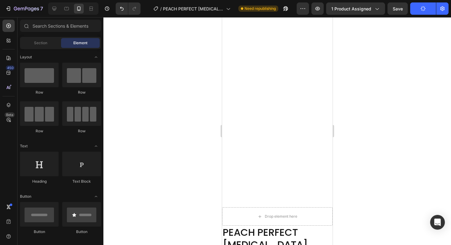
scroll to position [0, 0]
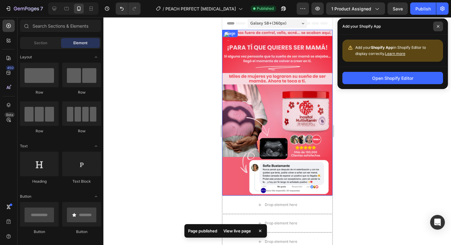
click at [435, 29] on span at bounding box center [438, 26] width 10 height 10
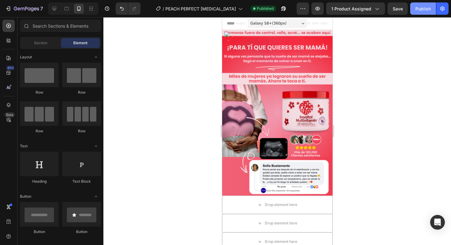
click at [414, 6] on button "Publish" at bounding box center [423, 8] width 26 height 12
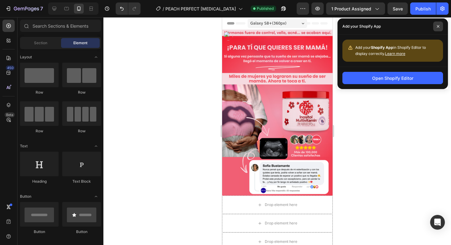
click at [439, 27] on icon at bounding box center [438, 26] width 3 height 3
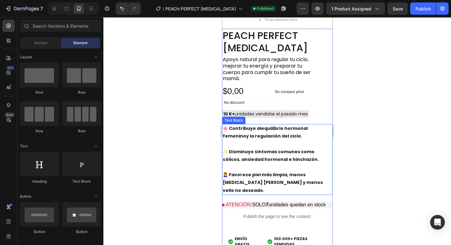
scroll to position [206, 0]
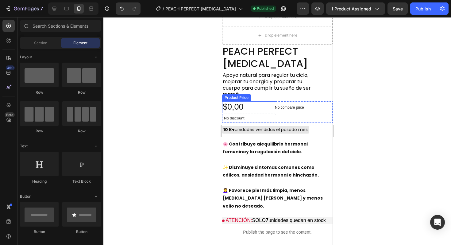
click at [271, 93] on p "Apoyo natural para regular tu ciclo, mejorar tu energía y preparar tu cuerpo pa…" at bounding box center [268, 84] width 93 height 25
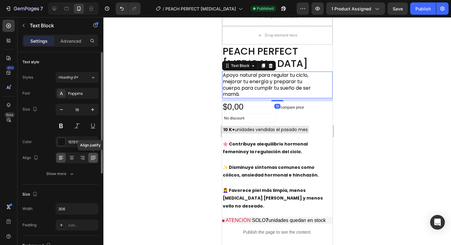
click at [92, 157] on icon at bounding box center [93, 158] width 6 height 6
click at [84, 159] on icon at bounding box center [82, 158] width 6 height 6
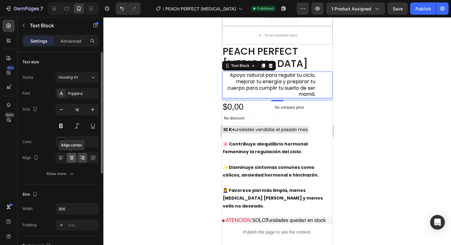
click at [74, 159] on icon at bounding box center [72, 158] width 6 height 6
click at [62, 158] on icon at bounding box center [61, 158] width 6 height 6
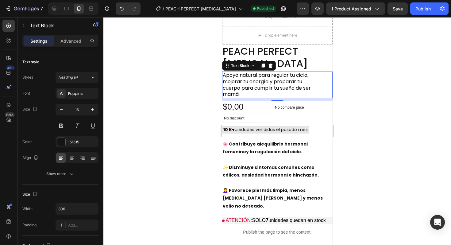
click at [289, 82] on span "Apoyo natural para regular tu ciclo, mejorar tu energía y preparar tu cuerpo pa…" at bounding box center [266, 85] width 88 height 26
click at [312, 80] on p "Apoyo natural para regular tu ciclo, mejorar tu energía y preparar tu cuerpo pa…" at bounding box center [268, 84] width 93 height 25
click at [314, 77] on p "Apoyo natural para regular tu ciclo, mejorar tu energía y preparar tu cuerpo pa…" at bounding box center [268, 84] width 93 height 25
click at [306, 78] on span "Apoyo natural para regular tu ciclo, mejorar tu energía y preparar tu cuerpo pa…" at bounding box center [266, 85] width 88 height 26
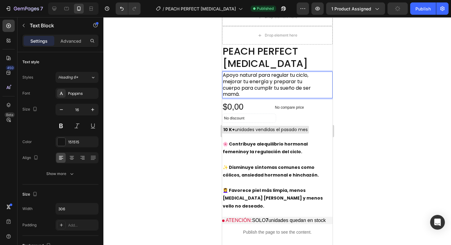
click at [344, 86] on div at bounding box center [277, 131] width 348 height 228
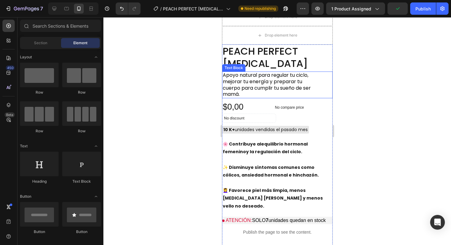
click at [299, 87] on span "Apoyo natural para regular tu ciclo, mejorar tu energía y preparar tu cuerpo pa…" at bounding box center [266, 85] width 88 height 26
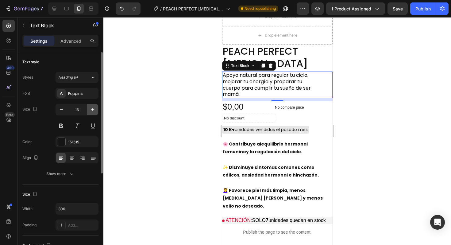
click at [95, 110] on icon "button" at bounding box center [93, 109] width 6 height 6
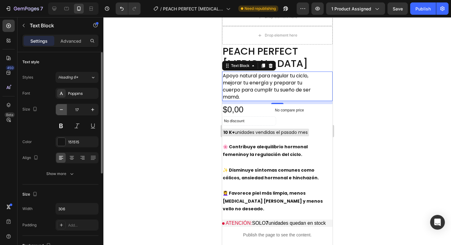
click at [65, 111] on button "button" at bounding box center [61, 109] width 11 height 11
type input "16"
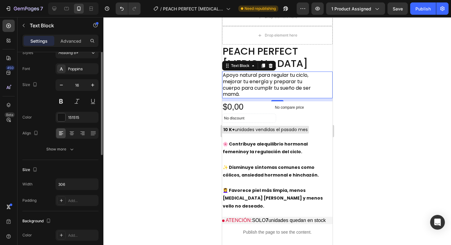
scroll to position [34, 0]
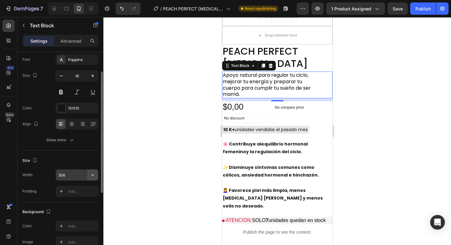
click at [93, 178] on icon "button" at bounding box center [93, 175] width 6 height 6
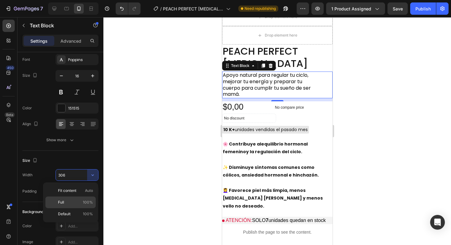
click at [75, 208] on div "Full 100%" at bounding box center [70, 214] width 50 height 12
type input "100%"
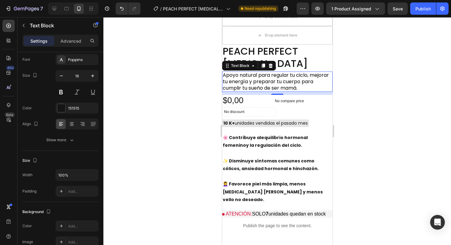
click at [195, 137] on div at bounding box center [277, 131] width 348 height 228
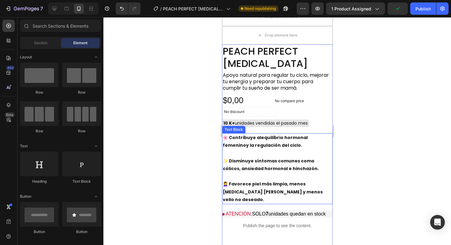
scroll to position [219, 0]
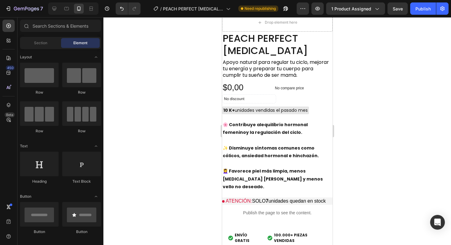
click at [397, 15] on div "7 Version history / PEACH PERFECT INOSITOL Need republishing Preview 1 product …" at bounding box center [225, 8] width 451 height 17
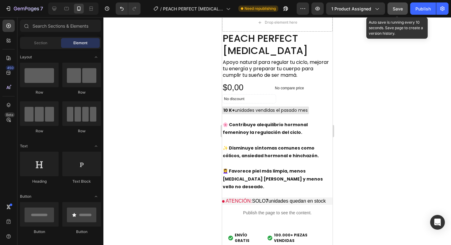
click at [399, 9] on span "Save" at bounding box center [398, 8] width 10 height 5
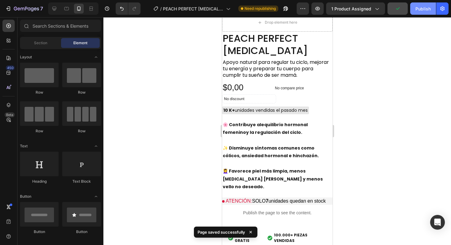
click at [425, 10] on div "Publish" at bounding box center [423, 9] width 15 height 6
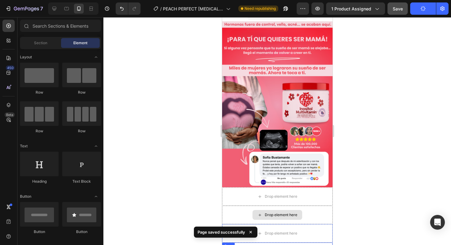
scroll to position [0, 0]
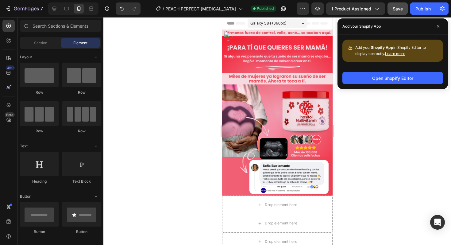
click at [350, 119] on div at bounding box center [277, 131] width 348 height 228
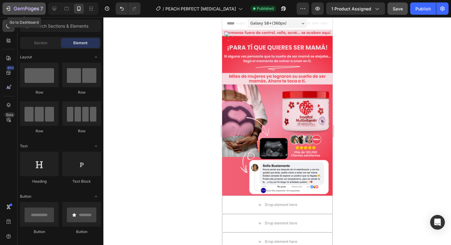
click at [13, 11] on div "7" at bounding box center [24, 8] width 38 height 7
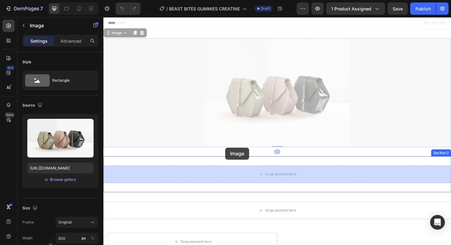
drag, startPoint x: 244, startPoint y: 151, endPoint x: 265, endPoint y: 180, distance: 35.4
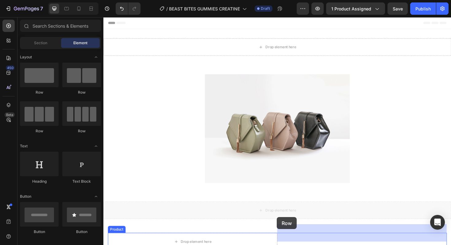
drag, startPoint x: 271, startPoint y: 235, endPoint x: 342, endPoint y: 258, distance: 74.6
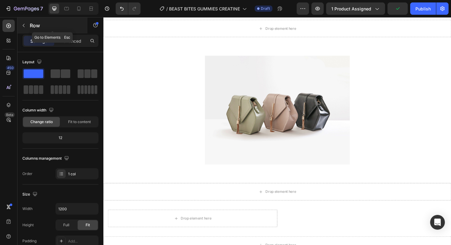
click at [27, 25] on button "button" at bounding box center [24, 26] width 10 height 10
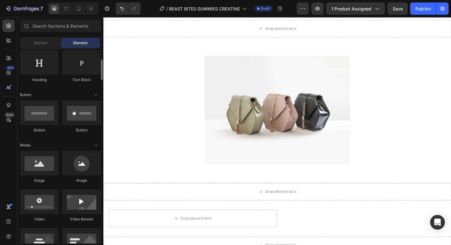
scroll to position [109, 0]
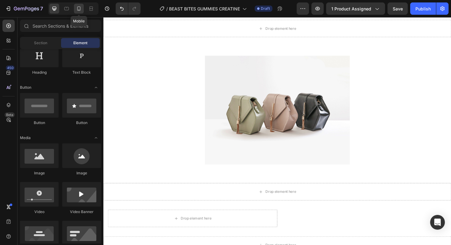
click at [81, 9] on icon at bounding box center [79, 9] width 6 height 6
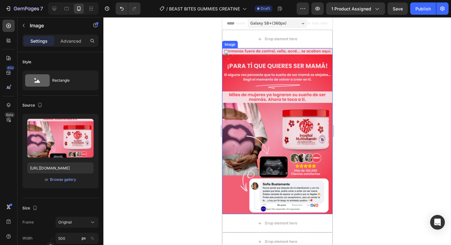
click at [276, 75] on img at bounding box center [277, 131] width 110 height 166
click at [264, 45] on div at bounding box center [262, 42] width 7 height 7
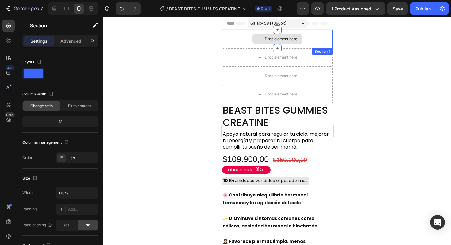
click at [316, 37] on div "Drop element here" at bounding box center [277, 39] width 110 height 18
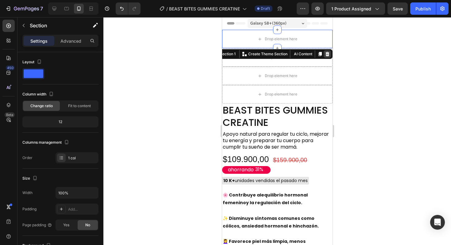
click at [326, 55] on icon at bounding box center [327, 54] width 5 height 5
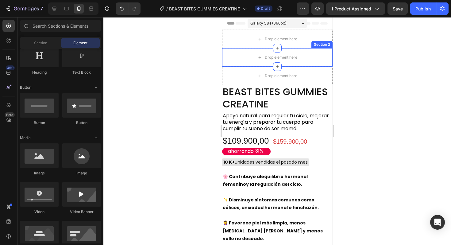
click at [314, 41] on div "Section 2" at bounding box center [321, 44] width 21 height 7
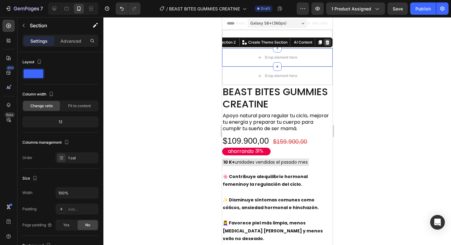
click at [327, 41] on icon at bounding box center [327, 42] width 4 height 4
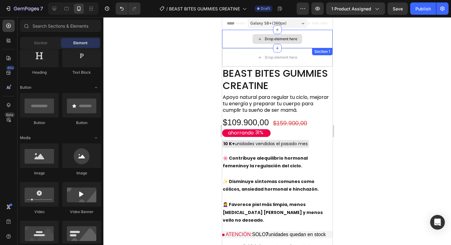
click at [319, 42] on div "Drop element here" at bounding box center [277, 39] width 110 height 18
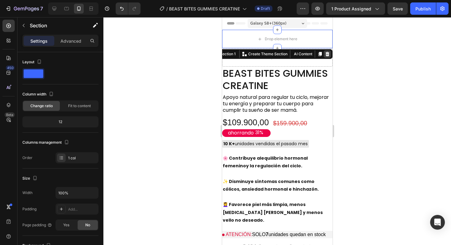
click at [328, 54] on icon at bounding box center [327, 54] width 4 height 4
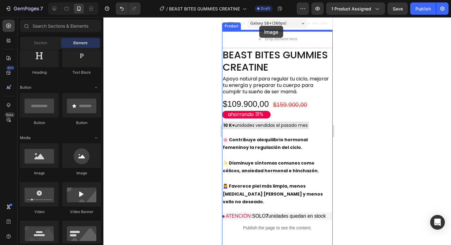
drag, startPoint x: 265, startPoint y: 169, endPoint x: 258, endPoint y: 26, distance: 143.8
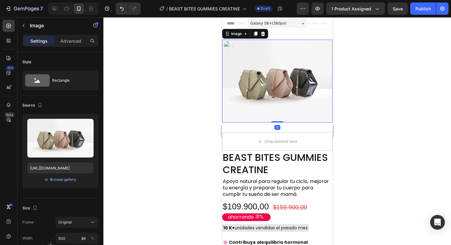
click at [182, 110] on div at bounding box center [277, 131] width 348 height 228
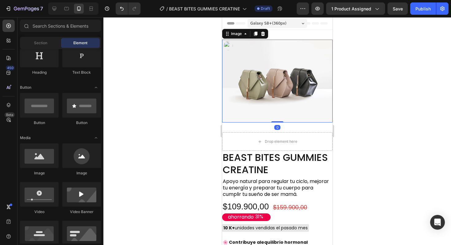
click at [235, 83] on img at bounding box center [277, 81] width 110 height 83
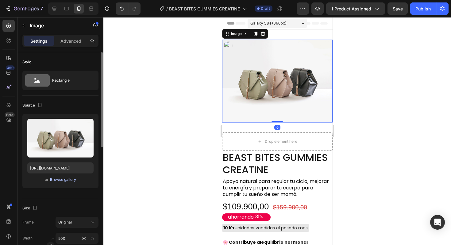
click at [67, 176] on button "Browse gallery" at bounding box center [63, 179] width 27 height 6
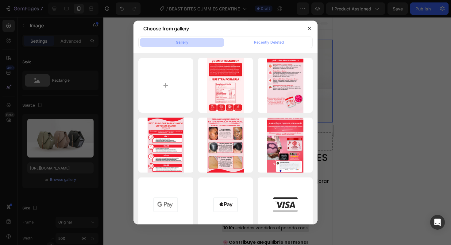
click at [394, 25] on div at bounding box center [225, 122] width 451 height 245
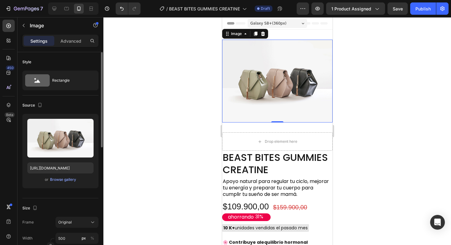
click at [68, 185] on div "Upload Image https://cdn.shopify.com/s/files/1/2005/9307/files/image_demo.jpg o…" at bounding box center [60, 151] width 76 height 74
click at [68, 182] on button "Browse gallery" at bounding box center [63, 179] width 27 height 6
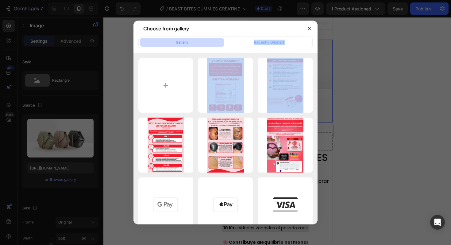
drag, startPoint x: 225, startPoint y: 91, endPoint x: 311, endPoint y: 39, distance: 100.8
click at [312, 39] on div "Gallery Recently Deleted PARA TÍ QUE QUIERES ...4).png 2481.22 kb PARA TÍ QUE…" at bounding box center [225, 131] width 184 height 188
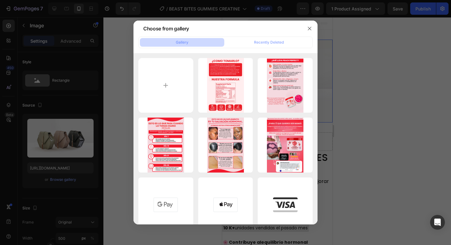
click at [361, 60] on div at bounding box center [225, 122] width 451 height 245
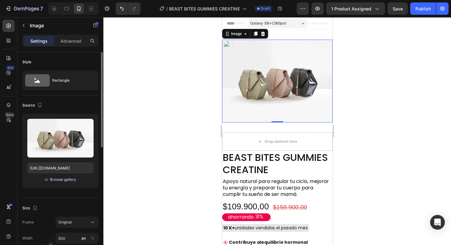
click at [53, 181] on div "Browse gallery" at bounding box center [63, 180] width 26 height 6
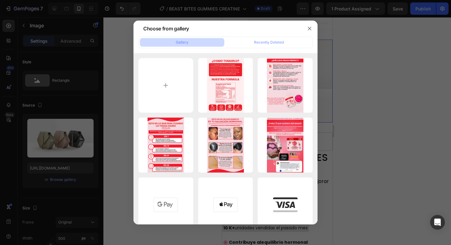
type input "C:\fakepath\Agregar un subtítulo.png"
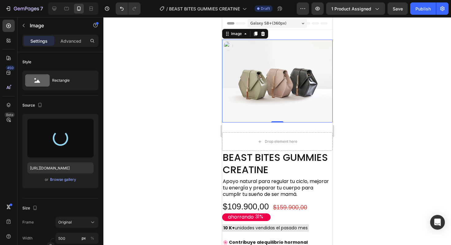
type input "https://cdn.shopify.com/s/files/1/0717/0572/3018/files/gempages_580692124790424…"
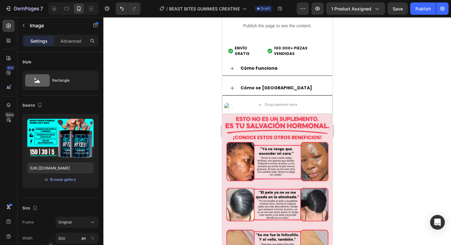
scroll to position [341, 0]
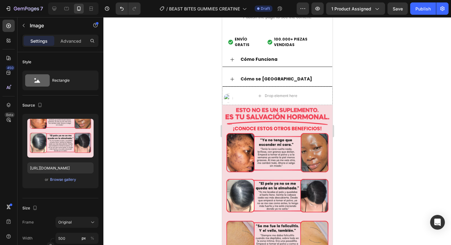
click at [274, 120] on img at bounding box center [277, 188] width 110 height 166
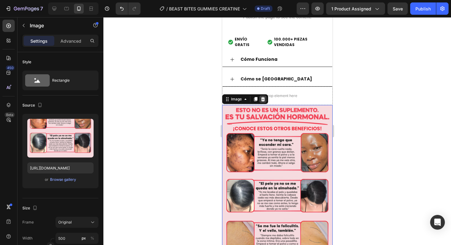
click at [262, 97] on icon at bounding box center [263, 99] width 4 height 4
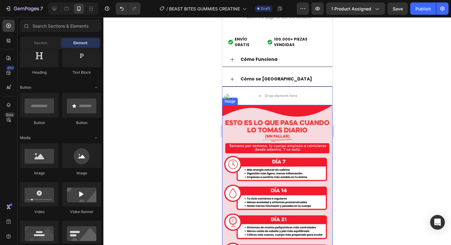
click at [274, 122] on img at bounding box center [277, 188] width 110 height 166
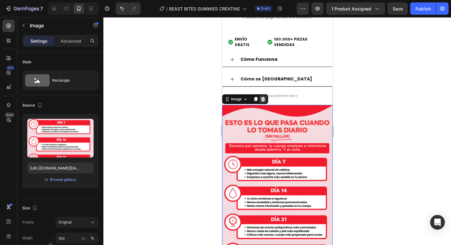
click at [265, 95] on div at bounding box center [262, 98] width 7 height 7
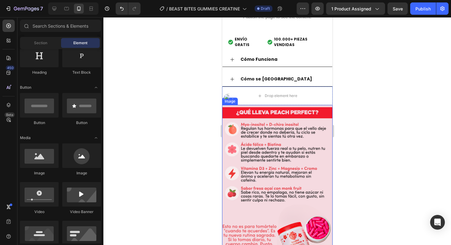
click at [267, 108] on img at bounding box center [277, 188] width 110 height 166
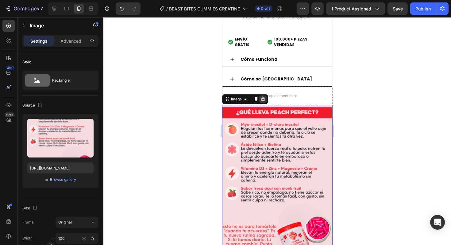
click at [263, 97] on icon at bounding box center [263, 99] width 4 height 4
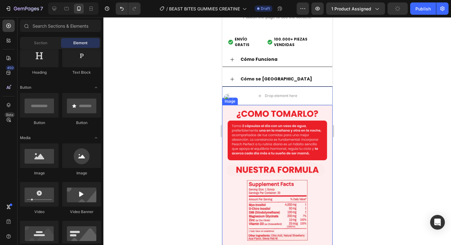
click at [262, 126] on img at bounding box center [277, 188] width 110 height 166
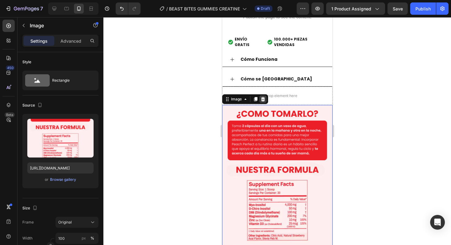
click at [262, 95] on div at bounding box center [262, 98] width 7 height 7
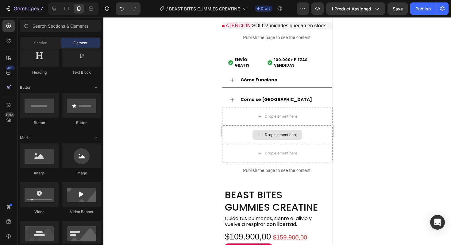
scroll to position [318, 0]
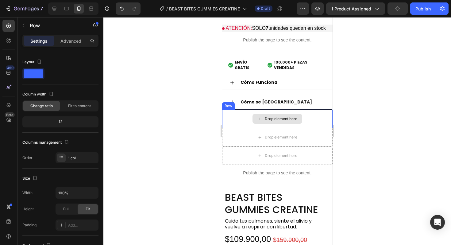
click at [303, 110] on div "Drop element here" at bounding box center [277, 119] width 110 height 18
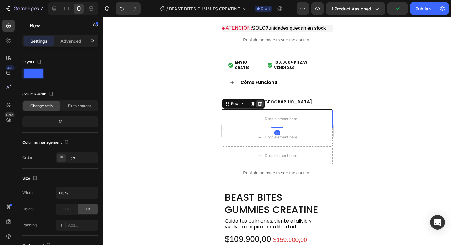
click at [260, 102] on icon at bounding box center [260, 104] width 4 height 4
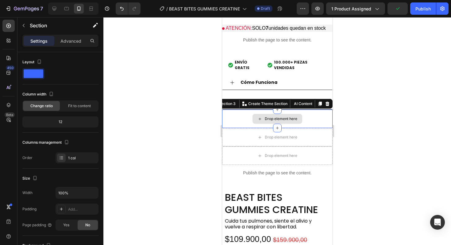
click at [311, 110] on div "Drop element here" at bounding box center [277, 119] width 110 height 18
click at [328, 102] on icon at bounding box center [327, 104] width 4 height 4
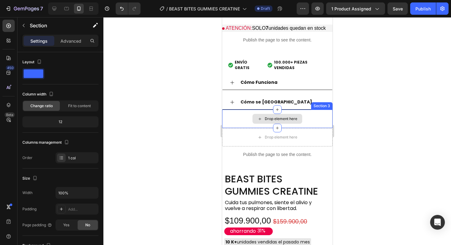
click at [322, 110] on div "Drop element here" at bounding box center [277, 119] width 110 height 18
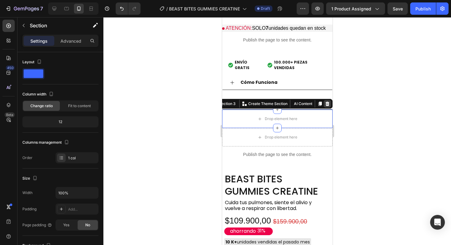
click at [328, 102] on icon at bounding box center [327, 104] width 4 height 4
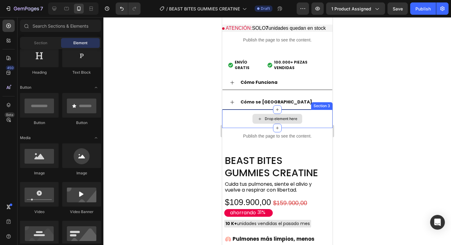
click at [317, 110] on div "Drop element here" at bounding box center [277, 119] width 110 height 18
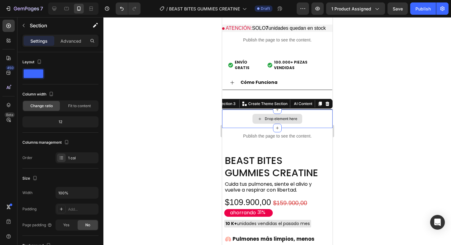
click at [325, 99] on div "Section 3 You can create reusable sections Create Theme Section AI Content Writ…" at bounding box center [271, 104] width 122 height 10
click at [326, 100] on div at bounding box center [326, 103] width 7 height 7
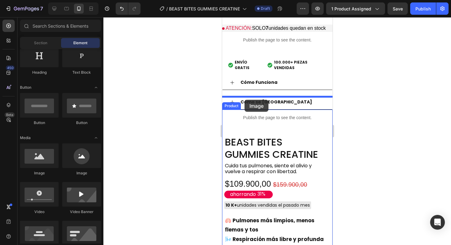
drag, startPoint x: 269, startPoint y: 165, endPoint x: 244, endPoint y: 100, distance: 69.5
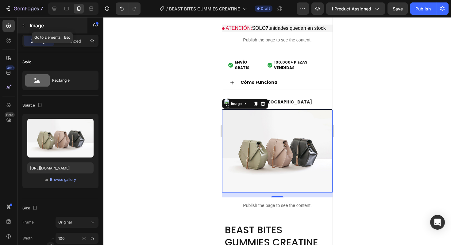
click at [28, 27] on button "button" at bounding box center [24, 26] width 10 height 10
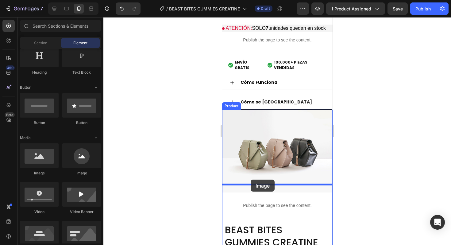
drag, startPoint x: 271, startPoint y: 179, endPoint x: 250, endPoint y: 180, distance: 20.9
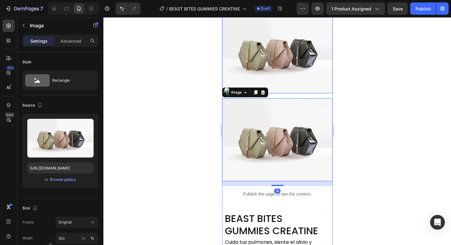
scroll to position [439, 0]
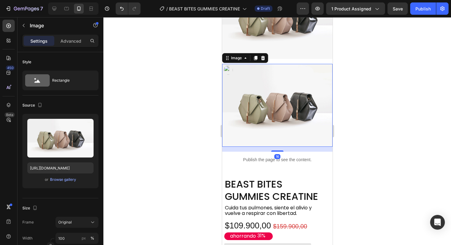
click at [372, 124] on div at bounding box center [277, 131] width 348 height 228
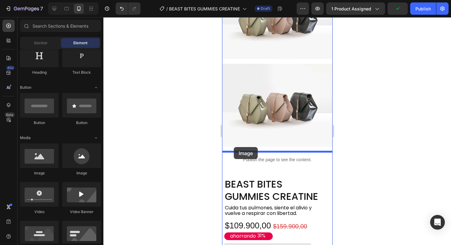
drag, startPoint x: 262, startPoint y: 169, endPoint x: 239, endPoint y: 148, distance: 31.5
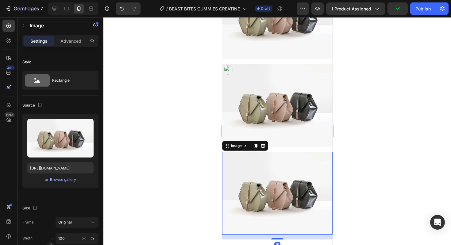
click at [393, 152] on div at bounding box center [277, 131] width 348 height 228
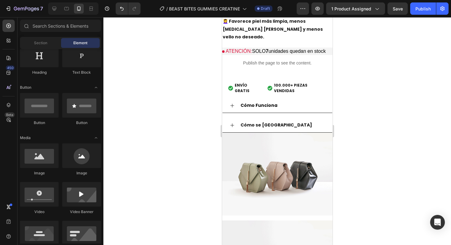
scroll to position [327, 0]
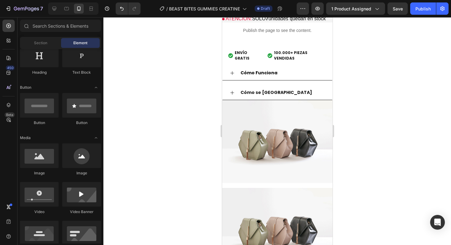
click at [288, 141] on img at bounding box center [277, 141] width 110 height 83
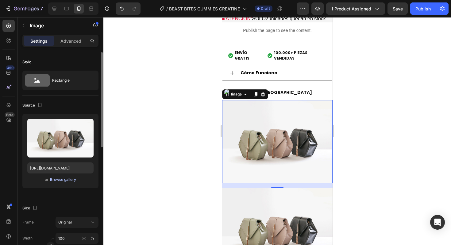
click at [72, 177] on div "Browse gallery" at bounding box center [63, 180] width 26 height 6
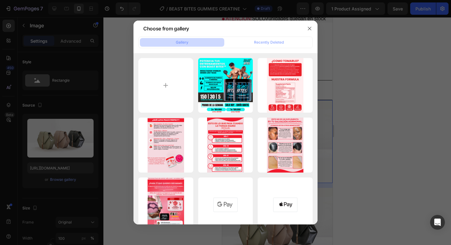
type input "C:\fakepath\Agregar un subtítulo (1).png"
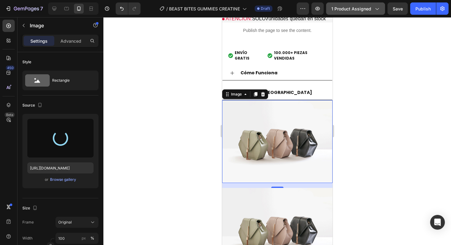
type input "https://cdn.shopify.com/s/files/1/0717/0572/3018/files/gempages_580692124790424…"
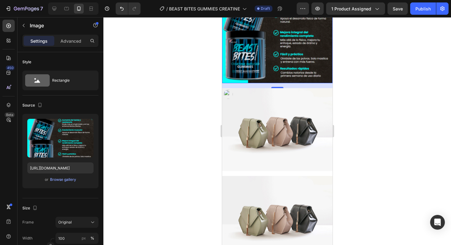
scroll to position [451, 0]
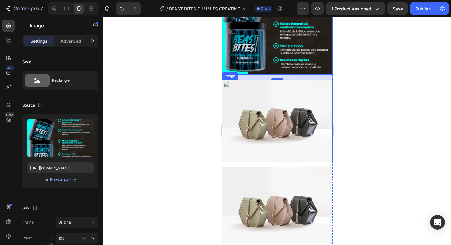
click at [259, 128] on img at bounding box center [277, 120] width 110 height 83
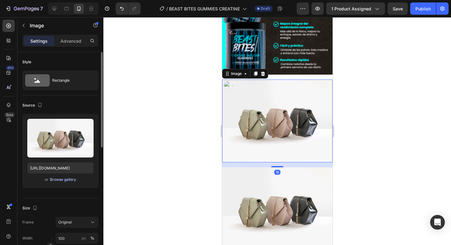
click at [62, 178] on div "Browse gallery" at bounding box center [63, 180] width 26 height 6
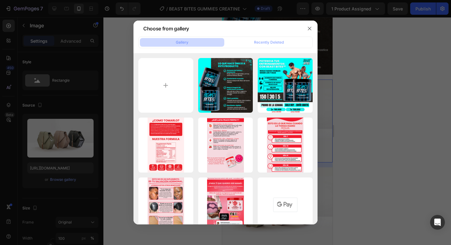
type input "C:\fakepath\Agregar un subtítulo (2).png"
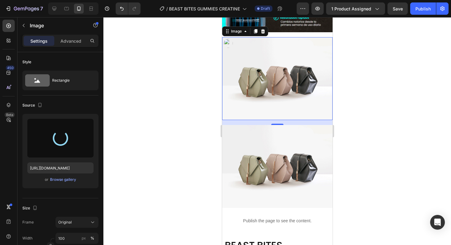
scroll to position [515, 0]
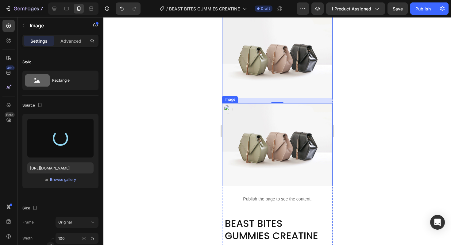
click at [281, 149] on img at bounding box center [277, 144] width 110 height 83
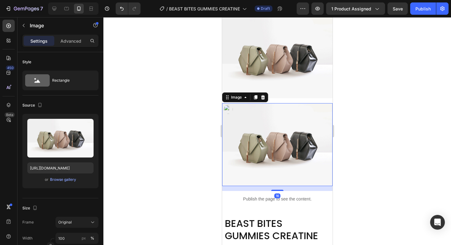
click at [274, 73] on img at bounding box center [277, 56] width 110 height 83
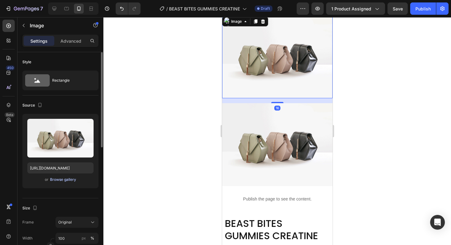
click at [59, 182] on button "Browse gallery" at bounding box center [63, 179] width 27 height 6
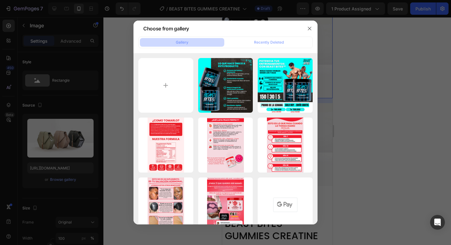
type input "C:\fakepath\Agregar un subtítulo (2).png"
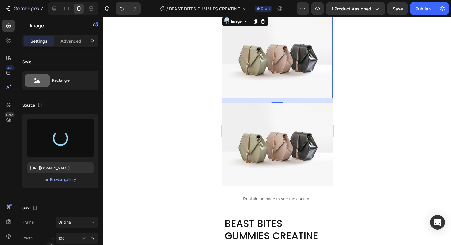
type input "https://cdn.shopify.com/s/files/1/0717/0572/3018/files/gempages_580692124790424…"
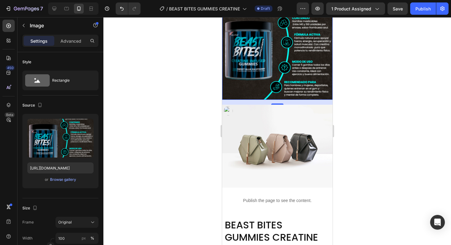
scroll to position [541, 0]
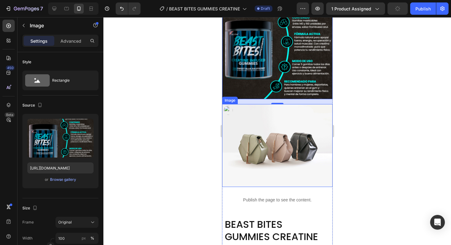
click at [238, 137] on img at bounding box center [277, 145] width 110 height 83
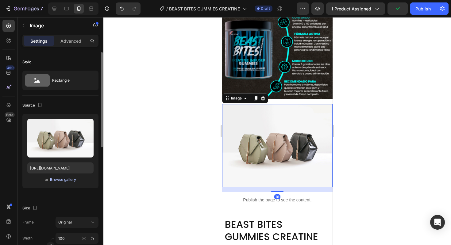
click at [61, 179] on div "Browse gallery" at bounding box center [63, 180] width 26 height 6
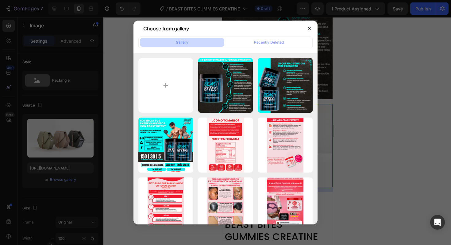
type input "C:\fakepath\Agregar un subtítulo (3).png"
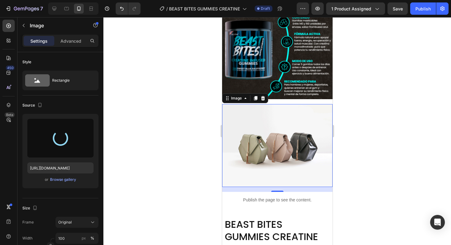
type input "https://cdn.shopify.com/s/files/1/0717/0572/3018/files/gempages_580692124790424…"
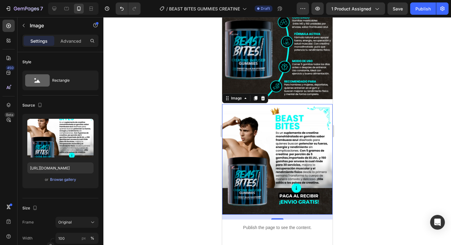
click at [367, 93] on div at bounding box center [277, 131] width 348 height 228
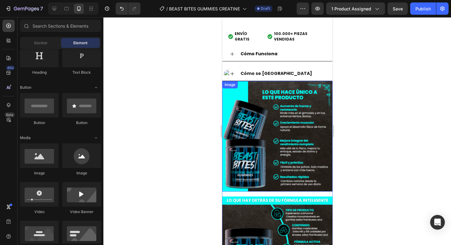
scroll to position [231, 0]
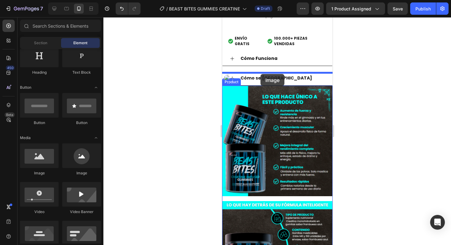
drag, startPoint x: 261, startPoint y: 176, endPoint x: 260, endPoint y: 74, distance: 101.9
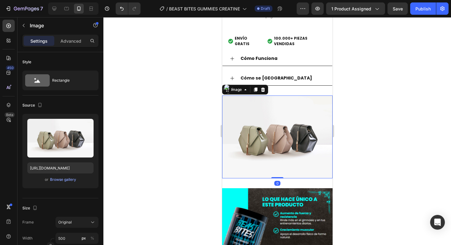
click at [253, 132] on img at bounding box center [277, 136] width 110 height 83
click at [66, 179] on div "Browse gallery" at bounding box center [63, 180] width 26 height 6
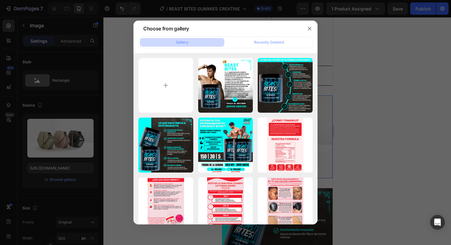
type input "C:\fakepath\Agregar un subtítulo (4).png"
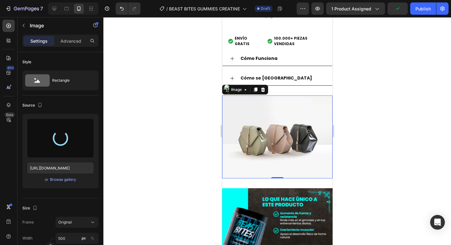
type input "https://cdn.shopify.com/s/files/1/0717/0572/3018/files/gempages_580692124790424…"
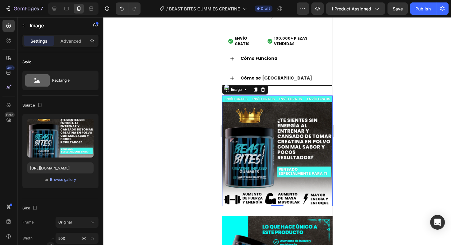
click at [360, 122] on div at bounding box center [277, 131] width 348 height 228
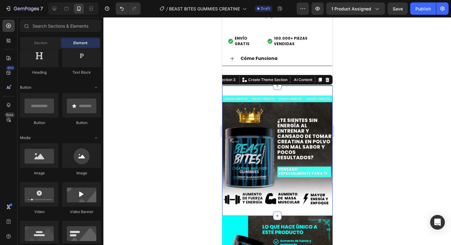
click at [289, 193] on div "Image Section 3 You can create reusable sections Create Theme Section AI Conten…" at bounding box center [277, 151] width 110 height 130
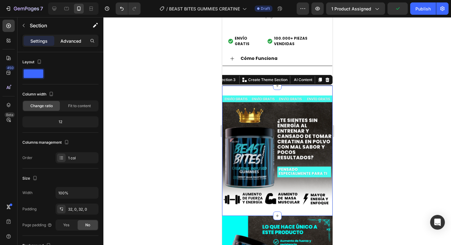
click at [77, 44] on div "Advanced" at bounding box center [71, 41] width 31 height 10
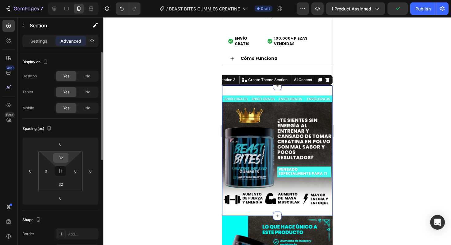
click at [62, 157] on input "32" at bounding box center [61, 157] width 12 height 9
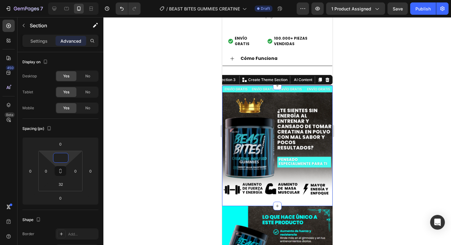
type input "0"
type input "2"
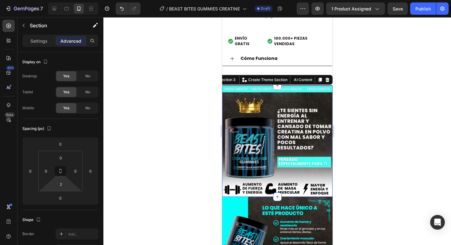
click at [62, 0] on html "7 Version history / BEAST BITES GUMMIES CREATINE Draft Preview 1 product assign…" at bounding box center [225, 0] width 451 height 0
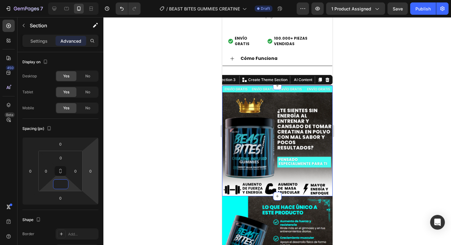
type input "0"
click at [123, 195] on div at bounding box center [277, 131] width 348 height 228
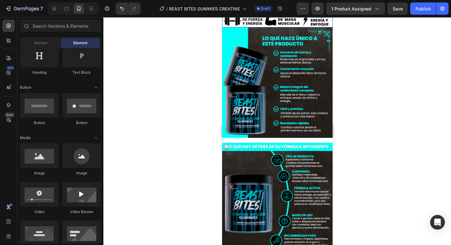
scroll to position [396, 0]
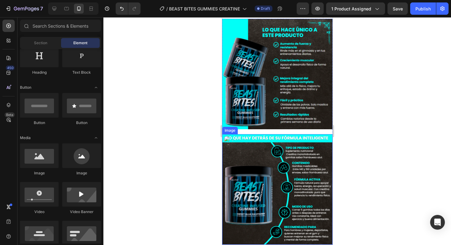
click at [303, 142] on img at bounding box center [277, 189] width 110 height 110
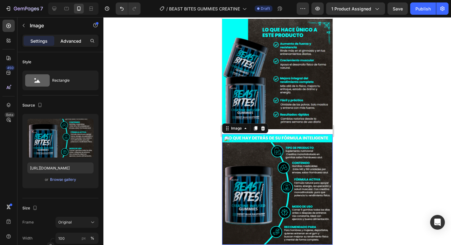
click at [75, 39] on p "Advanced" at bounding box center [70, 41] width 21 height 6
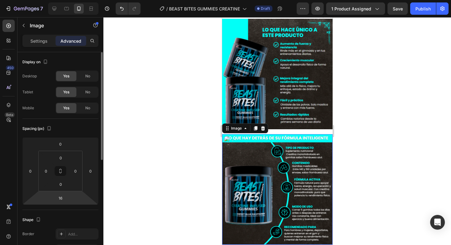
click at [61, 0] on html "7 Version history / BEAST BITES GUMMIES CREATINE Draft Preview 1 product assign…" at bounding box center [225, 0] width 451 height 0
click at [147, 137] on div at bounding box center [277, 131] width 348 height 228
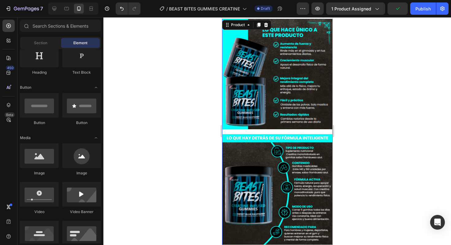
click at [256, 130] on div "Image Image Image Publish the page to see the content. Custom Code" at bounding box center [277, 198] width 110 height 358
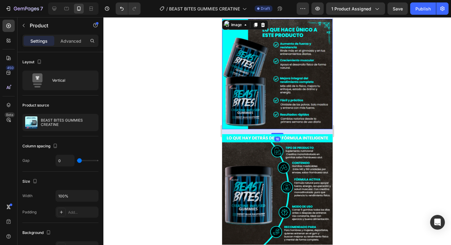
click at [307, 80] on img at bounding box center [277, 74] width 110 height 110
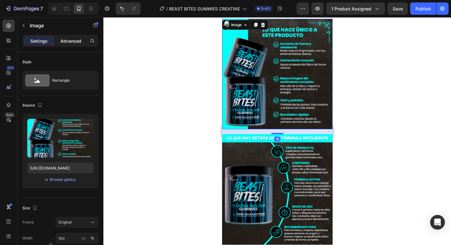
click at [75, 41] on p "Advanced" at bounding box center [70, 41] width 21 height 6
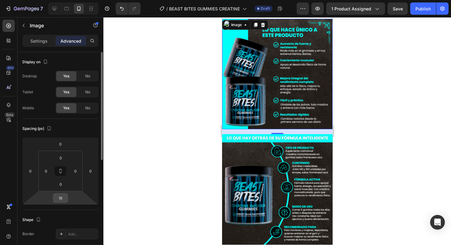
click at [63, 199] on input "16" at bounding box center [60, 197] width 12 height 9
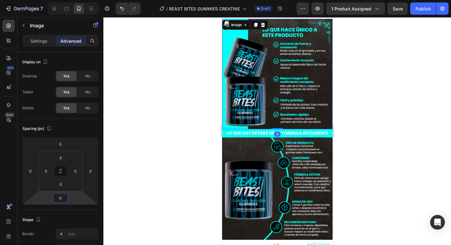
click at [149, 164] on div at bounding box center [277, 131] width 348 height 228
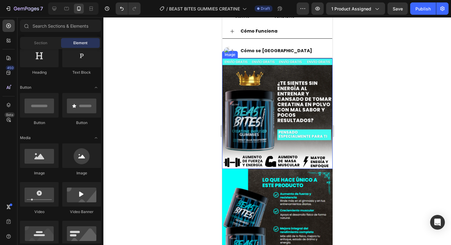
scroll to position [257, 0]
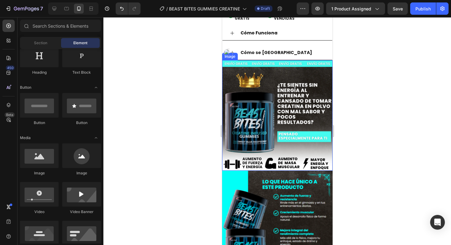
click at [376, 55] on div at bounding box center [277, 131] width 348 height 228
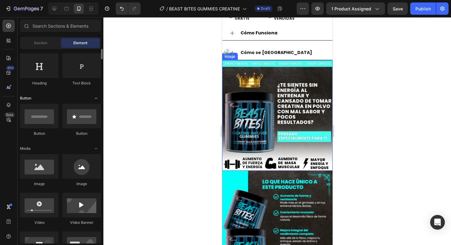
scroll to position [100, 0]
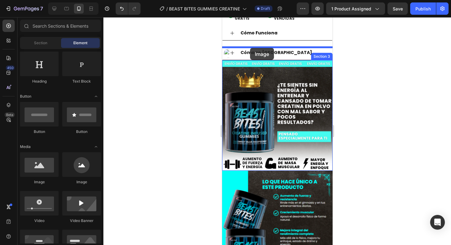
drag, startPoint x: 257, startPoint y: 176, endPoint x: 250, endPoint y: 48, distance: 127.9
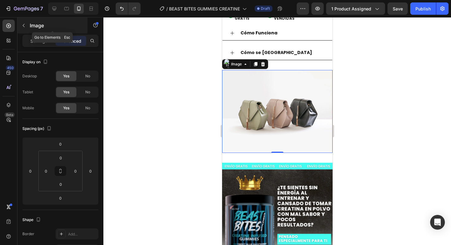
click at [23, 28] on button "button" at bounding box center [24, 26] width 10 height 10
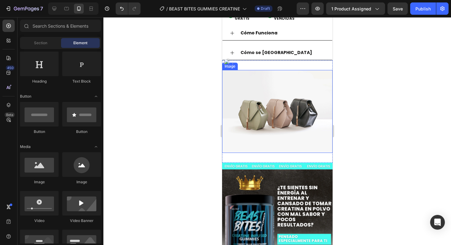
click at [257, 97] on img at bounding box center [277, 111] width 110 height 83
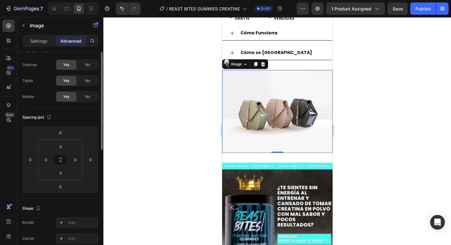
scroll to position [1, 0]
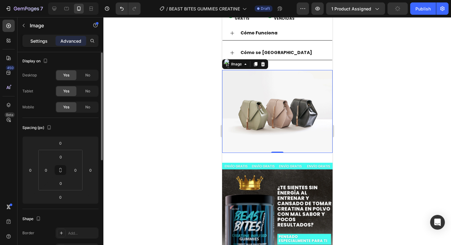
click at [38, 37] on div "Settings" at bounding box center [39, 41] width 31 height 10
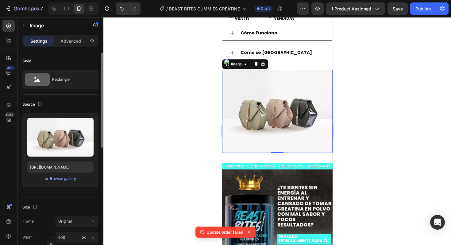
click at [51, 175] on div "or Browse gallery" at bounding box center [60, 178] width 66 height 7
click at [53, 179] on div "Browse gallery" at bounding box center [63, 179] width 26 height 6
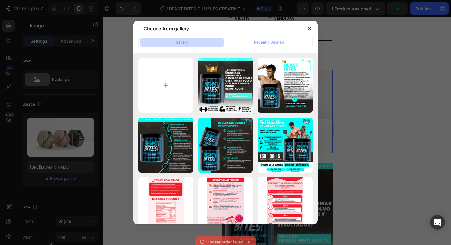
type input "C:\fakepath\Agregar un subtítulo (5).png"
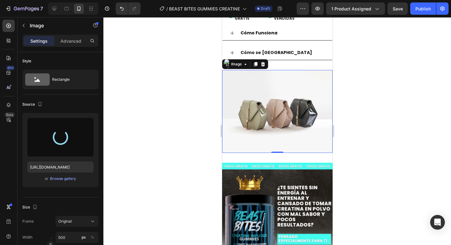
type input "https://cdn.shopify.com/s/files/1/0717/0572/3018/files/gempages_580692124790424…"
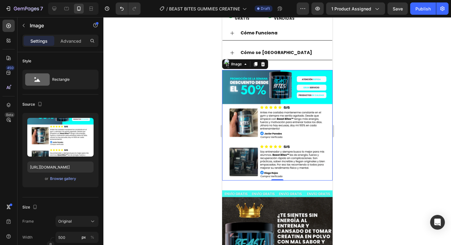
click at [297, 136] on img at bounding box center [277, 125] width 110 height 110
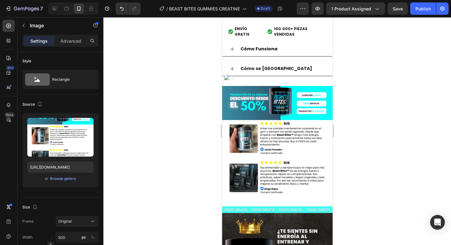
scroll to position [367, 0]
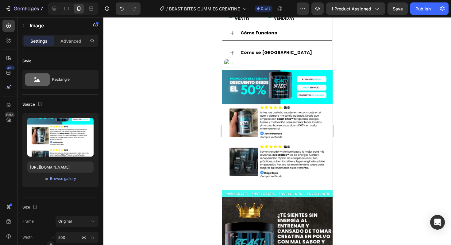
click at [298, 128] on img at bounding box center [277, 125] width 110 height 110
click at [284, 74] on img at bounding box center [277, 125] width 110 height 110
click at [31, 30] on div "Image" at bounding box center [52, 25] width 70 height 16
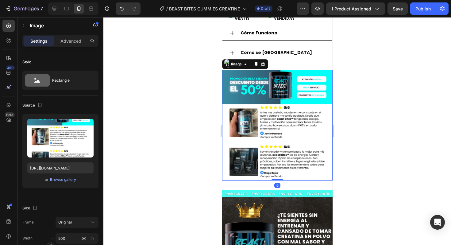
click at [272, 100] on img at bounding box center [277, 125] width 110 height 110
click at [64, 40] on p "Advanced" at bounding box center [70, 41] width 21 height 6
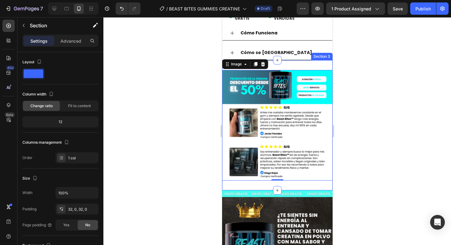
click at [320, 60] on div "Image 0 Section 3" at bounding box center [277, 125] width 110 height 130
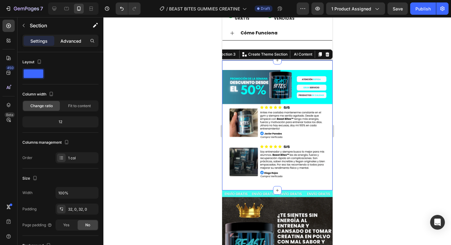
click at [62, 42] on p "Advanced" at bounding box center [70, 41] width 21 height 6
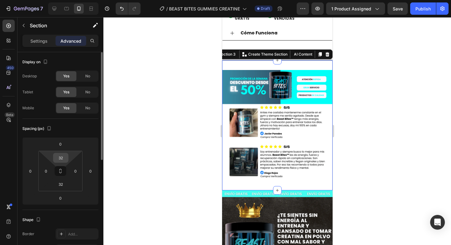
click at [59, 154] on input "32" at bounding box center [61, 157] width 12 height 9
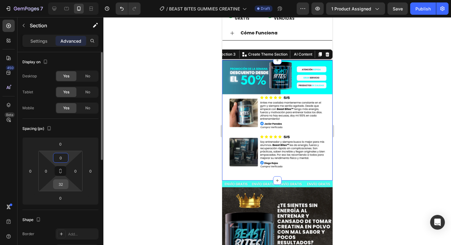
type input "0"
click at [60, 187] on input "32" at bounding box center [61, 184] width 12 height 9
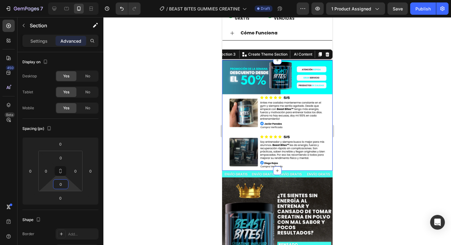
type input "0"
click at [135, 168] on div at bounding box center [277, 131] width 348 height 228
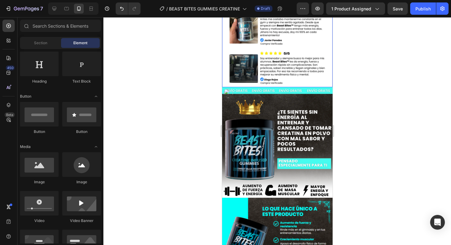
scroll to position [463, 0]
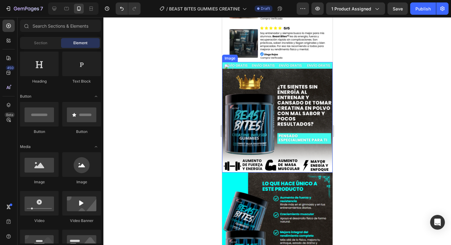
click at [305, 138] on img at bounding box center [277, 117] width 110 height 110
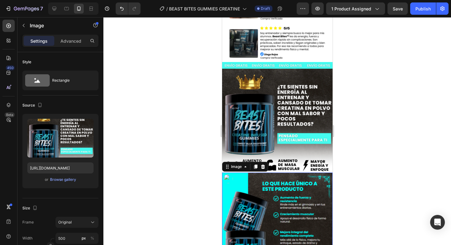
click at [300, 187] on img at bounding box center [277, 227] width 110 height 110
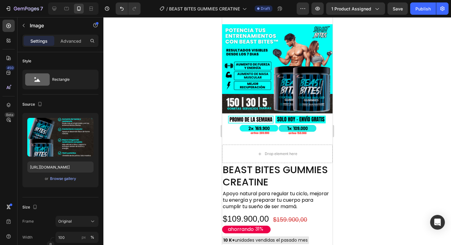
scroll to position [0, 0]
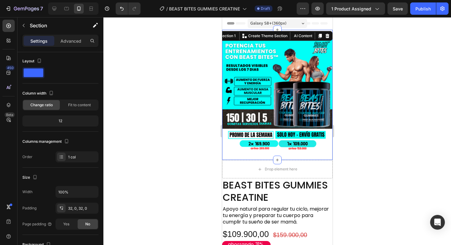
click at [284, 37] on div "Image Section 1 You can create reusable sections Create Theme Section AI Conten…" at bounding box center [277, 95] width 110 height 130
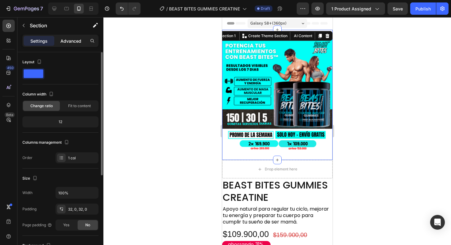
click at [79, 44] on div "Advanced" at bounding box center [71, 41] width 31 height 10
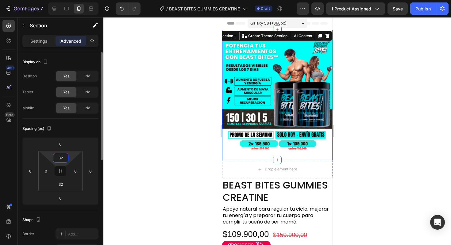
click at [61, 157] on input "32" at bounding box center [61, 157] width 12 height 9
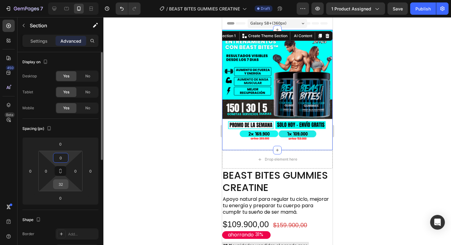
type input "0"
click at [63, 183] on input "32" at bounding box center [61, 184] width 12 height 9
type input "0"
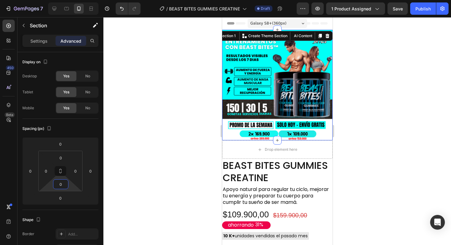
click at [126, 172] on div at bounding box center [277, 131] width 348 height 228
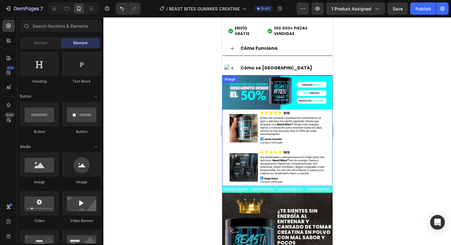
scroll to position [332, 0]
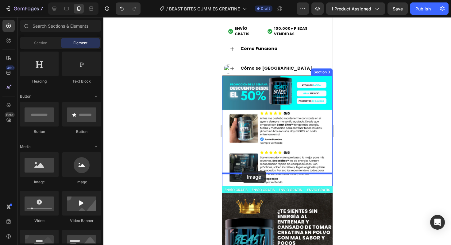
drag, startPoint x: 254, startPoint y: 189, endPoint x: 242, endPoint y: 171, distance: 22.3
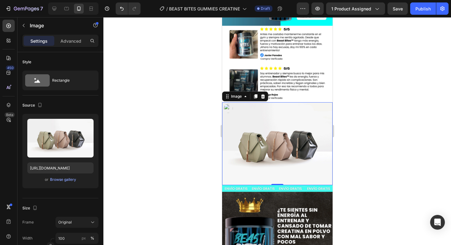
scroll to position [406, 0]
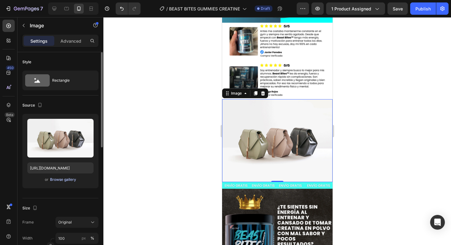
click at [65, 177] on div "Browse gallery" at bounding box center [63, 180] width 26 height 6
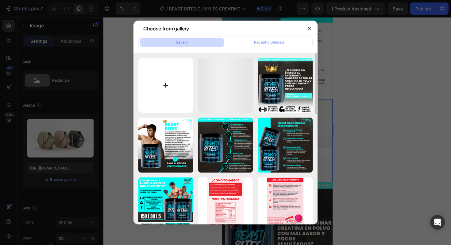
click at [159, 102] on input "file" at bounding box center [165, 85] width 55 height 55
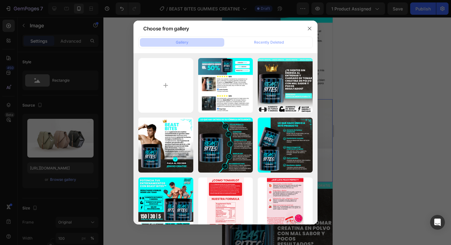
type input "C:\fakepath\Agregar un subtítulo (6).png"
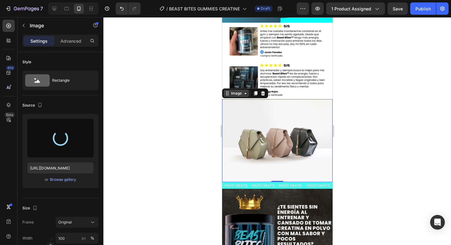
click at [247, 95] on icon at bounding box center [245, 93] width 5 height 5
type input "https://cdn.shopify.com/s/files/1/0717/0572/3018/files/gempages_580692124790424…"
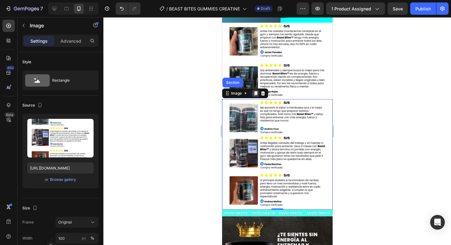
click at [254, 96] on div at bounding box center [255, 93] width 7 height 7
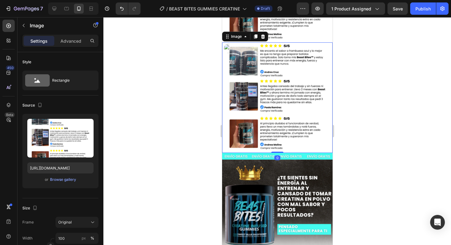
scroll to position [577, 0]
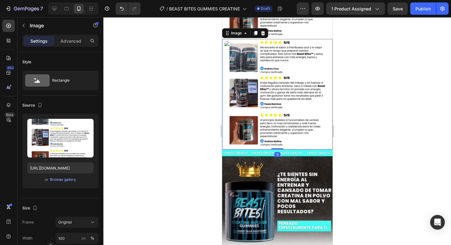
click at [266, 96] on img at bounding box center [277, 94] width 110 height 110
click at [62, 180] on div "Browse gallery" at bounding box center [63, 180] width 26 height 6
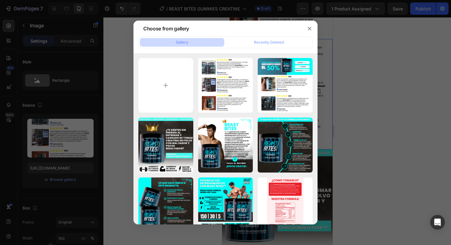
type input "C:\fakepath\Agregar un subtítulo (7).png"
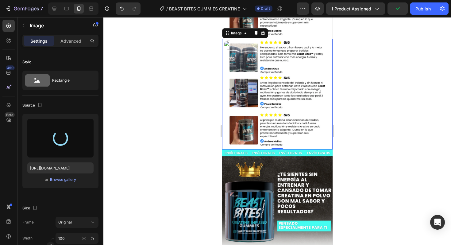
type input "https://cdn.shopify.com/s/files/1/0717/0572/3018/files/gempages_580692124790424…"
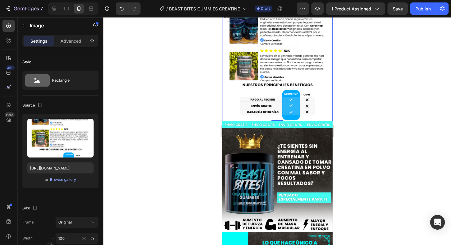
scroll to position [600, 0]
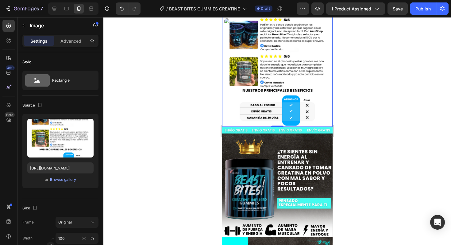
click at [354, 122] on div at bounding box center [277, 131] width 348 height 228
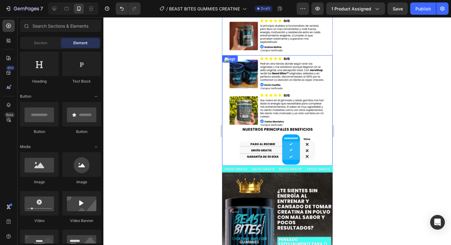
scroll to position [503, 0]
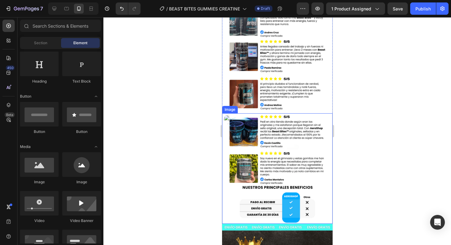
click at [267, 122] on img at bounding box center [277, 168] width 110 height 110
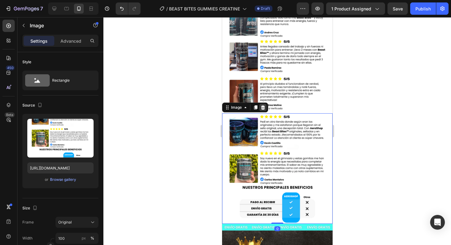
click at [263, 108] on icon at bounding box center [263, 107] width 4 height 4
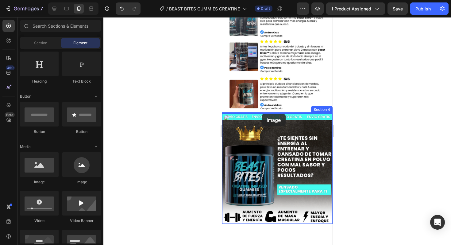
drag, startPoint x: 270, startPoint y: 177, endPoint x: 262, endPoint y: 113, distance: 64.9
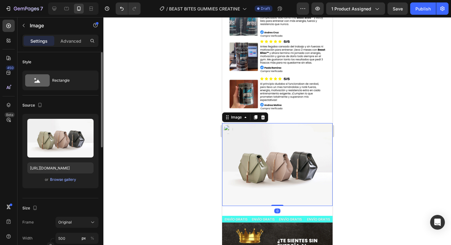
click at [58, 176] on div "or Browse gallery" at bounding box center [60, 179] width 66 height 7
click at [58, 179] on div "Browse gallery" at bounding box center [63, 180] width 26 height 6
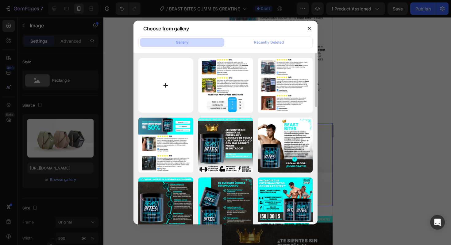
click at [155, 83] on input "file" at bounding box center [165, 85] width 55 height 55
type input "C:\fakepath\Agregar un subtítulo (8).png"
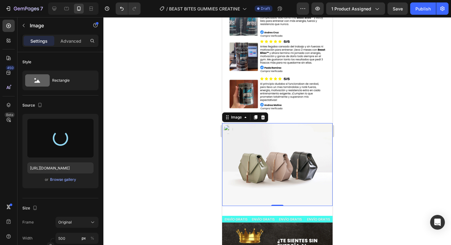
type input "https://cdn.shopify.com/s/files/1/0717/0572/3018/files/gempages_580692124790424…"
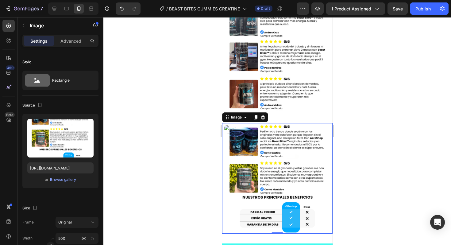
click at [358, 140] on div at bounding box center [277, 131] width 348 height 228
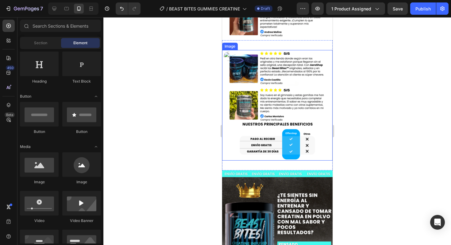
scroll to position [584, 0]
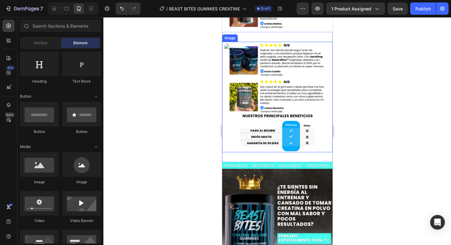
click at [315, 117] on img at bounding box center [277, 97] width 110 height 110
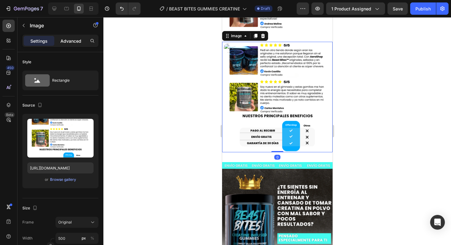
click at [69, 43] on p "Advanced" at bounding box center [70, 41] width 21 height 6
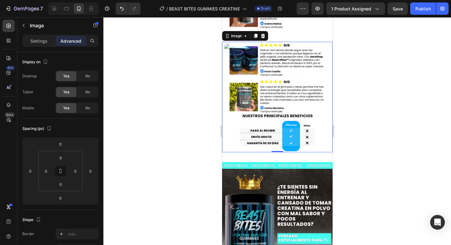
click at [149, 148] on div at bounding box center [277, 131] width 348 height 228
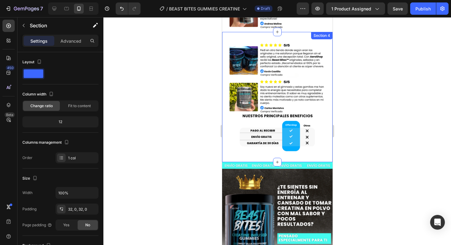
click at [226, 156] on div "Image Section 4" at bounding box center [277, 97] width 110 height 130
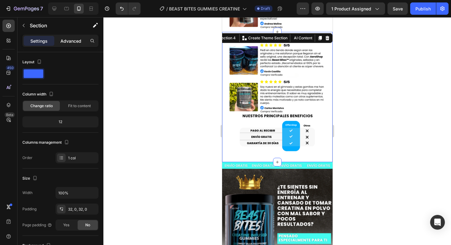
click at [71, 44] on div "Advanced" at bounding box center [71, 41] width 31 height 10
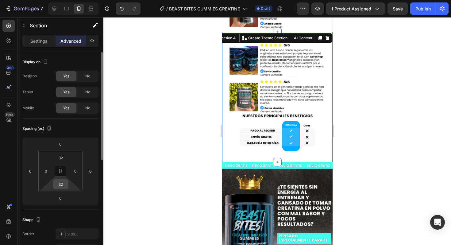
click at [63, 180] on input "32" at bounding box center [61, 184] width 12 height 9
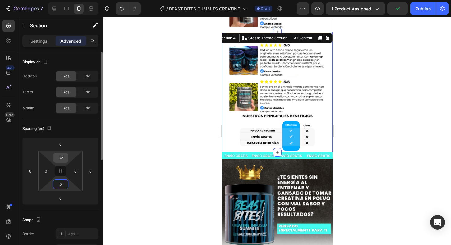
type input "0"
click at [61, 158] on input "32" at bounding box center [61, 157] width 12 height 9
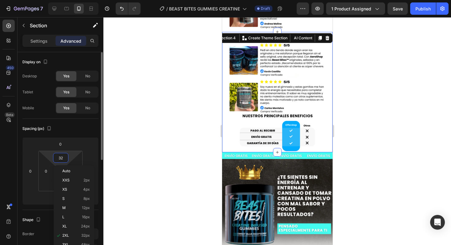
type input "0"
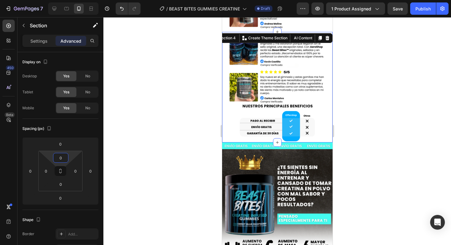
click at [123, 110] on div at bounding box center [277, 131] width 348 height 228
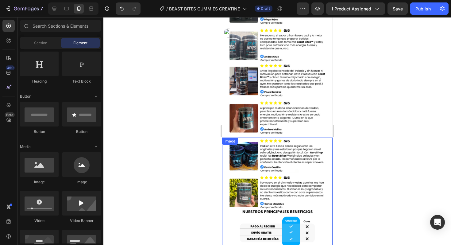
scroll to position [478, 0]
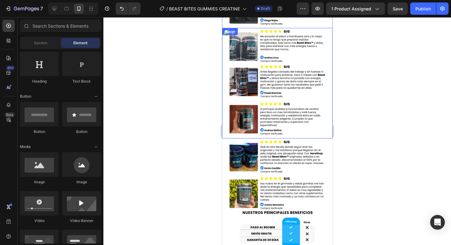
click at [290, 49] on img at bounding box center [277, 83] width 110 height 110
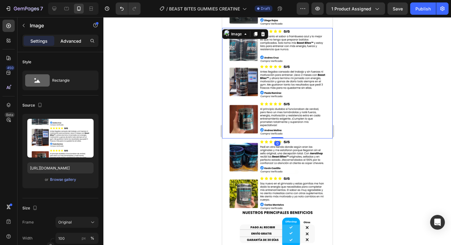
click at [73, 40] on p "Advanced" at bounding box center [70, 41] width 21 height 6
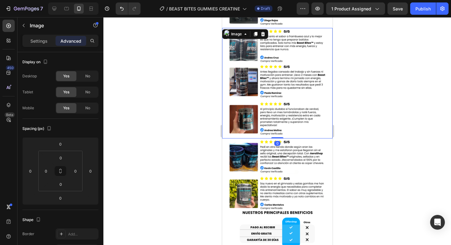
click at [199, 88] on div at bounding box center [277, 131] width 348 height 228
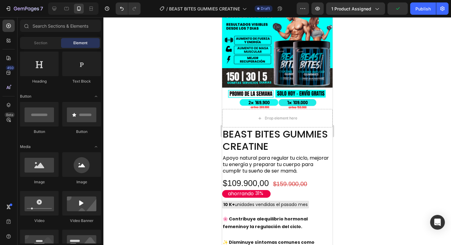
scroll to position [0, 0]
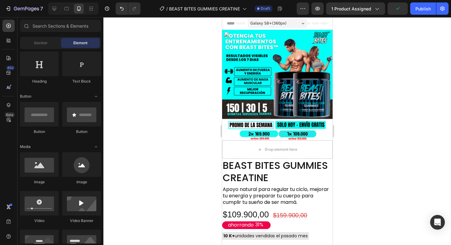
click at [361, 87] on div at bounding box center [277, 131] width 348 height 228
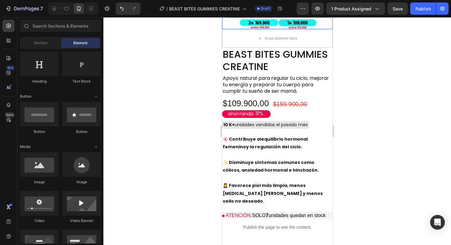
scroll to position [114, 0]
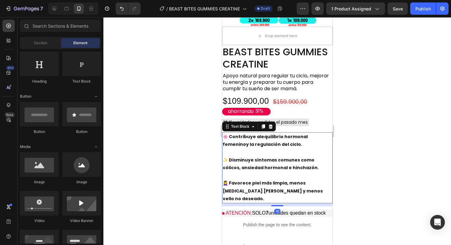
click at [259, 143] on p "🌸 Contribuye al equilibrio hormonal femenino y la regulación del ciclo." at bounding box center [276, 140] width 109 height 15
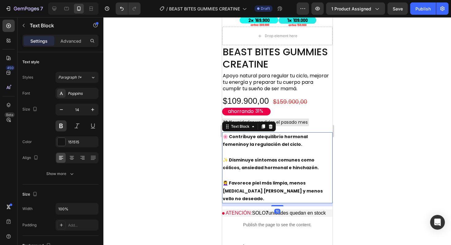
click at [259, 143] on p "🌸 Contribuye al equilibrio hormonal femenino y la regulación del ciclo." at bounding box center [276, 140] width 109 height 15
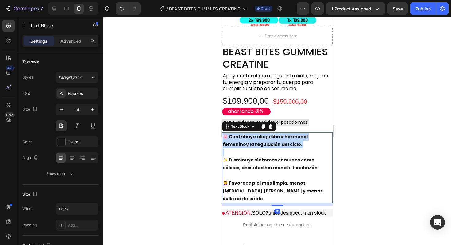
click at [259, 143] on p "🌸 Contribuye al equilibrio hormonal femenino y la regulación del ciclo." at bounding box center [276, 140] width 109 height 15
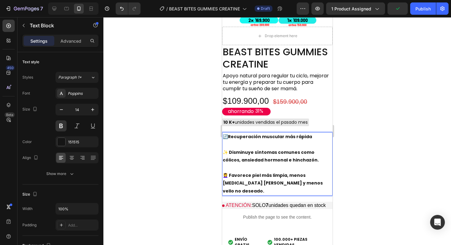
click at [241, 154] on p "✨ Disminuye síntomas comunes como cólicos, ansiedad hormonal e hinchazón." at bounding box center [276, 156] width 109 height 15
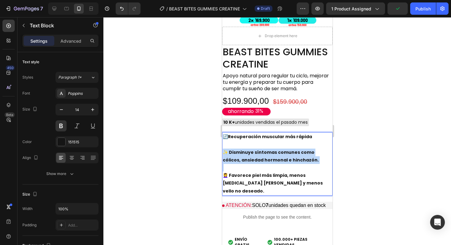
click at [241, 154] on p "✨ Disminuye síntomas comunes como cólicos, ansiedad hormonal e hinchazón." at bounding box center [276, 156] width 109 height 15
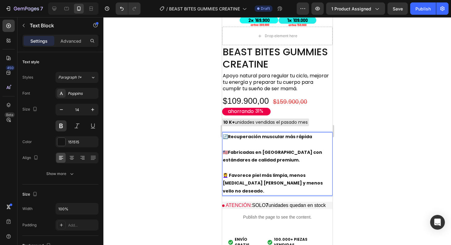
click at [211, 154] on div at bounding box center [277, 131] width 348 height 228
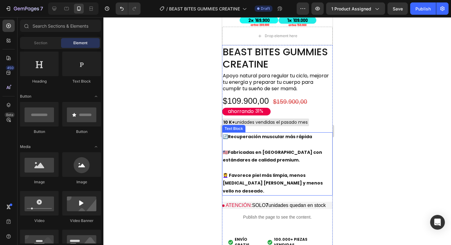
click at [242, 176] on p "💆‍♀️ Favorece piel más limpia, menos [MEDICAL_DATA] [PERSON_NAME] y menos vello…" at bounding box center [276, 183] width 109 height 23
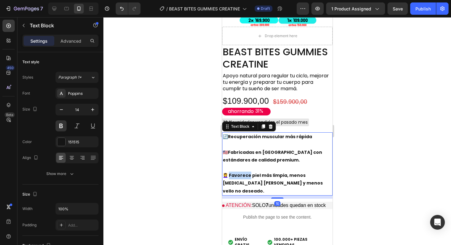
click at [237, 176] on p "💆‍♀️ Favorece piel más limpia, menos [MEDICAL_DATA] [PERSON_NAME] y menos vello…" at bounding box center [276, 183] width 109 height 23
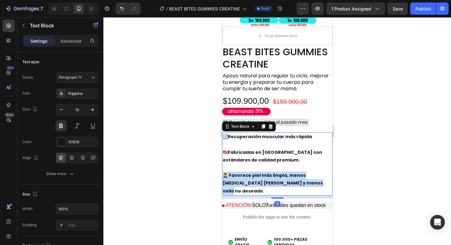
click at [237, 176] on p "💆‍♀️ Favorece piel más limpia, menos [MEDICAL_DATA] [PERSON_NAME] y menos vello…" at bounding box center [276, 183] width 109 height 23
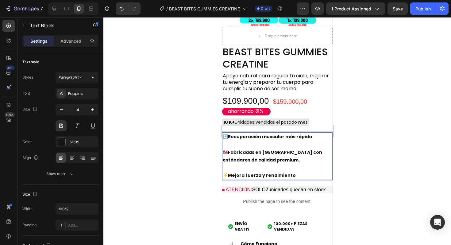
click at [215, 149] on div at bounding box center [277, 131] width 348 height 228
click at [246, 173] on strong "Mejora fuerza y rendimiento" at bounding box center [262, 175] width 68 height 6
click at [250, 172] on p "⚡ Mejora fuerza y rendimiento" at bounding box center [276, 176] width 109 height 8
click at [246, 175] on strong "Mejora fuerza y rendimiento" at bounding box center [262, 175] width 68 height 6
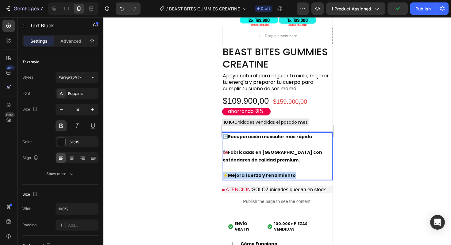
click at [246, 175] on strong "Mejora fuerza y rendimiento" at bounding box center [262, 175] width 68 height 6
click at [210, 149] on div at bounding box center [277, 131] width 348 height 228
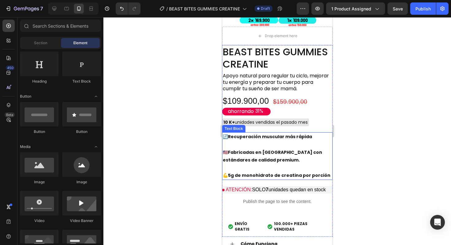
click at [364, 149] on div at bounding box center [277, 131] width 348 height 228
click at [374, 114] on div at bounding box center [277, 131] width 348 height 228
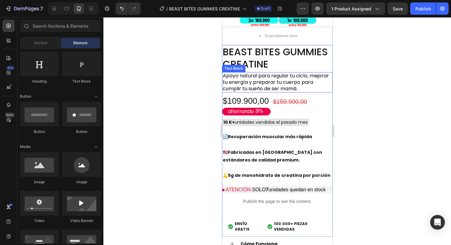
click at [307, 86] on span "Apoyo natural para regular tu ciclo, mejorar tu energía y preparar tu cuerpo pa…" at bounding box center [275, 82] width 106 height 20
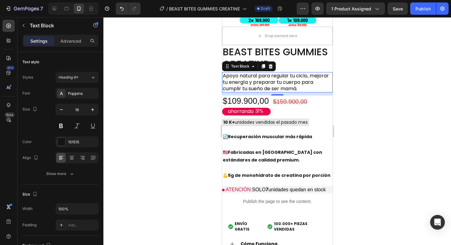
click at [240, 76] on span "Apoyo natural para regular tu ciclo, mejorar tu energía y preparar tu cuerpo pa…" at bounding box center [275, 82] width 106 height 20
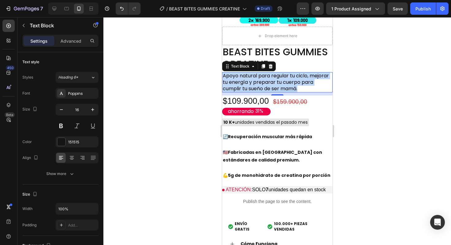
click at [240, 76] on span "Apoyo natural para regular tu ciclo, mejorar tu energía y preparar tu cuerpo pa…" at bounding box center [275, 82] width 106 height 20
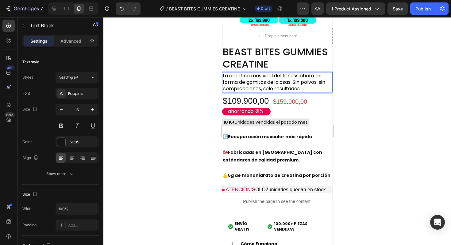
click at [212, 108] on div at bounding box center [277, 131] width 348 height 228
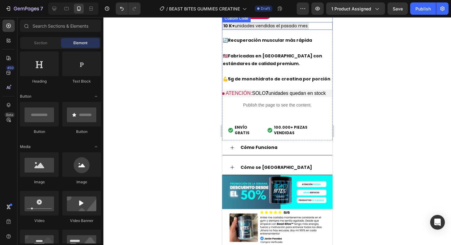
scroll to position [212, 0]
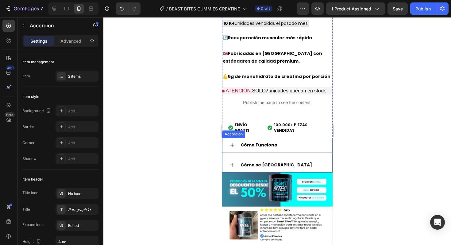
click at [235, 138] on div "Cómo Funciona" at bounding box center [277, 145] width 110 height 15
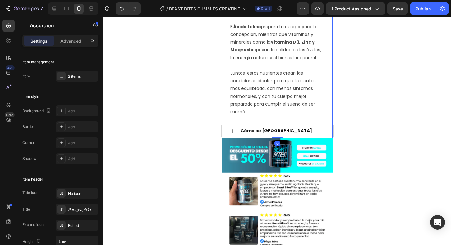
scroll to position [397, 0]
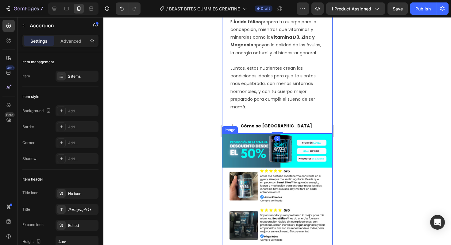
click at [234, 126] on div "Image" at bounding box center [230, 129] width 16 height 7
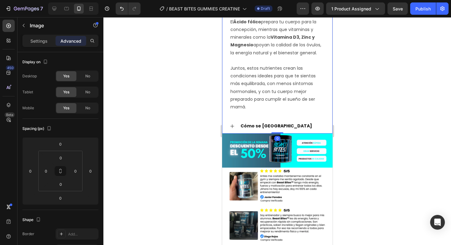
click at [302, 119] on div "Cómo se [GEOGRAPHIC_DATA]" at bounding box center [277, 126] width 110 height 15
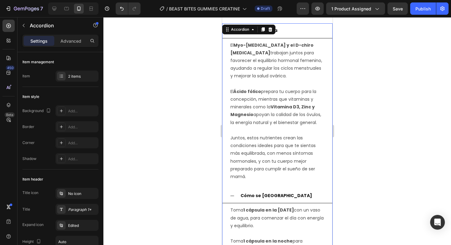
scroll to position [327, 0]
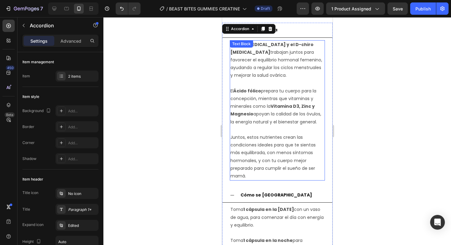
click at [276, 93] on p "El Ácido fólico prepara tu cuerpo para la concepción, mientras que vitaminas y …" at bounding box center [277, 102] width 94 height 46
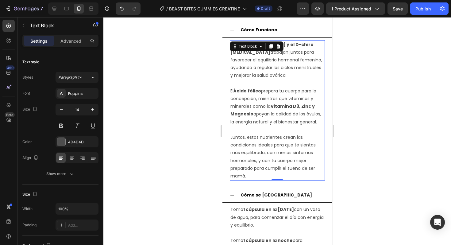
click at [365, 87] on div at bounding box center [277, 131] width 348 height 228
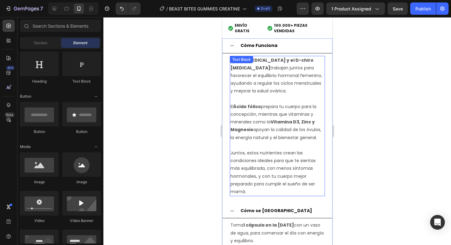
scroll to position [311, 0]
click at [245, 72] on p "El Myo-inositol y el D-chiro inositol trabajan juntos para favorecer el equilib…" at bounding box center [277, 76] width 94 height 39
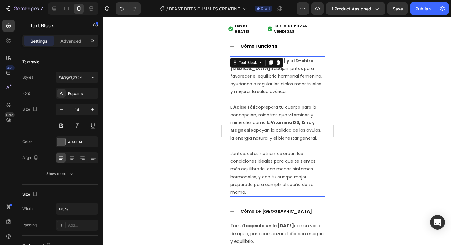
click at [245, 72] on p "El Myo-inositol y el D-chiro inositol trabajan juntos para favorecer el equilib…" at bounding box center [277, 76] width 94 height 39
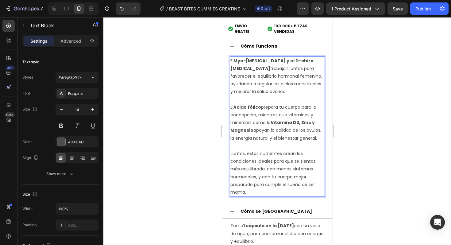
click at [245, 72] on p "El Myo-inositol y el D-chiro inositol trabajan juntos para favorecer el equilib…" at bounding box center [277, 76] width 94 height 39
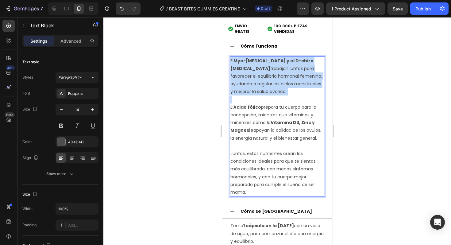
click at [245, 72] on p "El Myo-inositol y el D-chiro inositol trabajan juntos para favorecer el equilib…" at bounding box center [277, 76] width 94 height 39
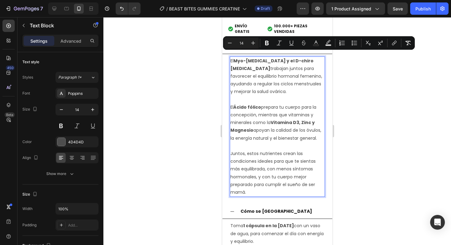
click at [291, 170] on p "Juntos, estos nutrientes crean las condiciones ideales para que te sientas más …" at bounding box center [277, 169] width 94 height 54
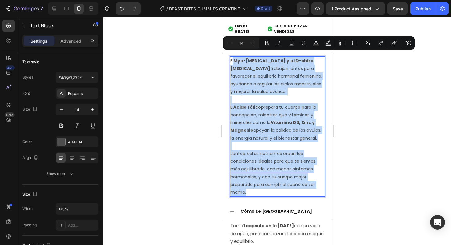
drag, startPoint x: 270, startPoint y: 183, endPoint x: 231, endPoint y: 55, distance: 134.3
click at [231, 56] on div "El Myo-inositol y el D-chiro inositol trabajan juntos para favorecer el equilib…" at bounding box center [277, 126] width 95 height 141
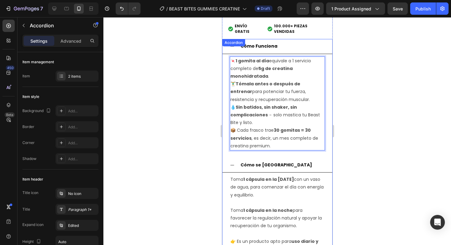
click at [261, 42] on div "Cómo Funciona 🍬 1 gomita al día equivale a 1 servicio completo de 5g de creatin…" at bounding box center [277, 151] width 110 height 225
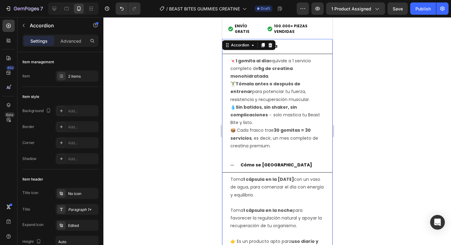
click at [353, 65] on div at bounding box center [277, 131] width 348 height 228
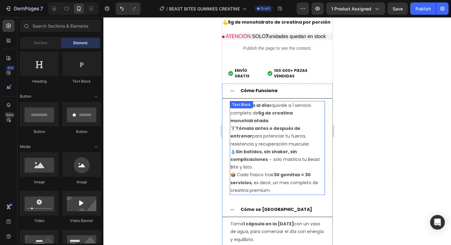
scroll to position [265, 0]
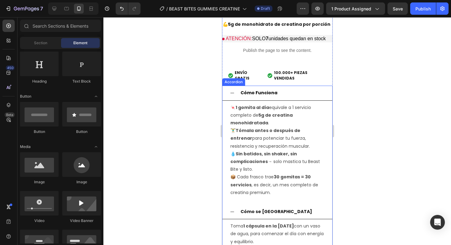
click at [269, 90] on strong "Cómo Funciona" at bounding box center [258, 93] width 37 height 6
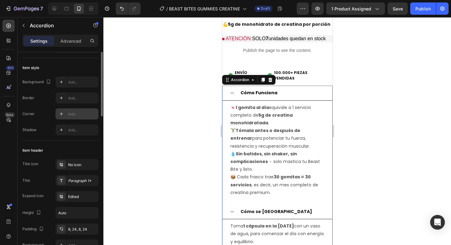
scroll to position [10, 0]
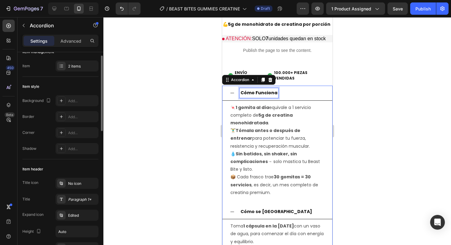
click at [252, 90] on strong "Cómo Funciona" at bounding box center [258, 93] width 37 height 6
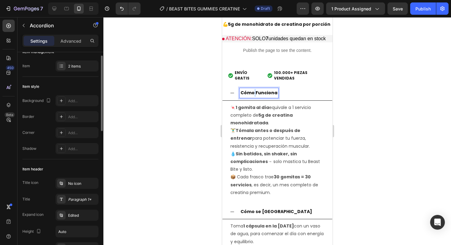
click at [252, 90] on strong "Cómo Funciona" at bounding box center [258, 93] width 37 height 6
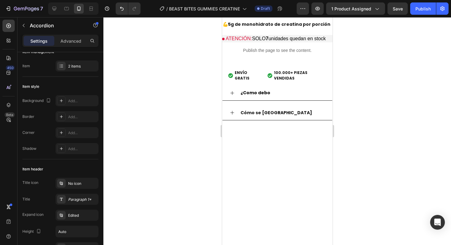
click at [229, 87] on div "¿Como debo" at bounding box center [277, 93] width 110 height 15
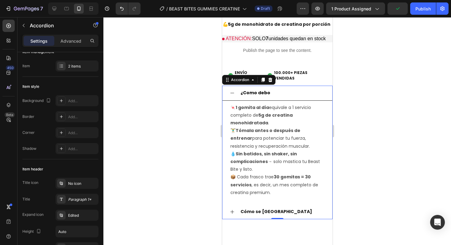
click at [229, 87] on div "¿Como debo" at bounding box center [277, 93] width 110 height 15
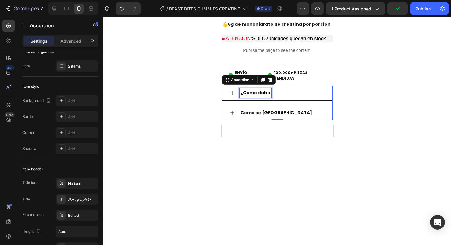
click at [265, 90] on strong "¿Como debo" at bounding box center [255, 93] width 30 height 6
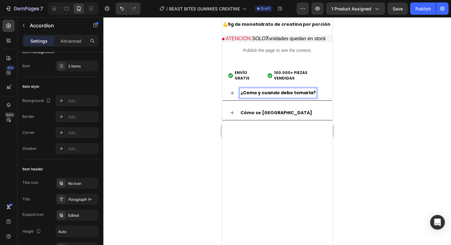
click at [250, 90] on strong "¿Como y cuando debo tomarla?" at bounding box center [277, 93] width 75 height 6
click at [268, 90] on strong "¿Como y cuando debo tomarla?" at bounding box center [277, 93] width 75 height 6
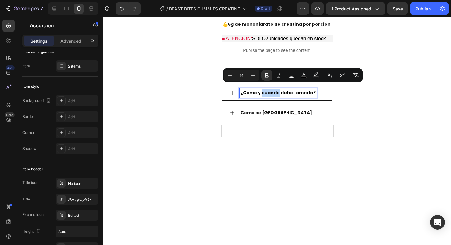
click at [268, 90] on strong "¿Como y cuando debo tomarla?" at bounding box center [277, 93] width 75 height 6
click at [274, 99] on div "¿Como y cuando debo tomarla? Cómo se usa" at bounding box center [277, 103] width 110 height 34
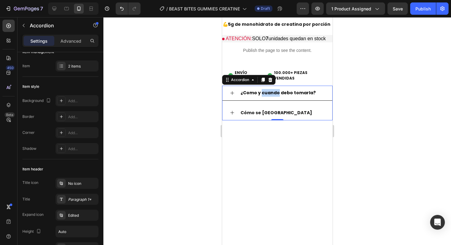
click at [270, 90] on strong "¿Como y cuando debo tomarla?" at bounding box center [277, 93] width 75 height 6
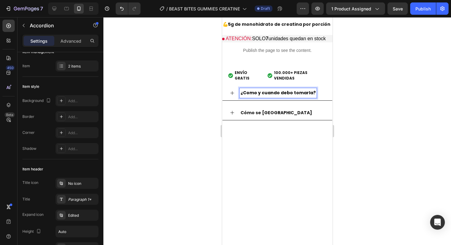
click at [270, 90] on strong "¿Como y cuando debo tomarla?" at bounding box center [277, 93] width 75 height 6
click at [222, 17] on lt-span "cu á ndo" at bounding box center [222, 17] width 0 height 0
click at [248, 110] on strong "Cómo se [GEOGRAPHIC_DATA]" at bounding box center [276, 113] width 72 height 6
click at [232, 111] on icon at bounding box center [232, 113] width 4 height 4
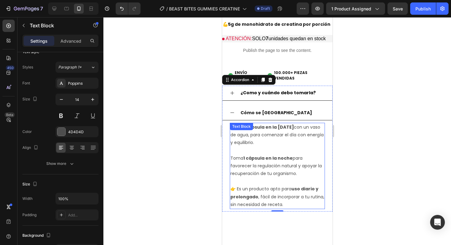
click at [245, 125] on div "Toma 1 cápsula en la mañana con un vaso de agua, para comenzar el día con energ…" at bounding box center [277, 166] width 95 height 86
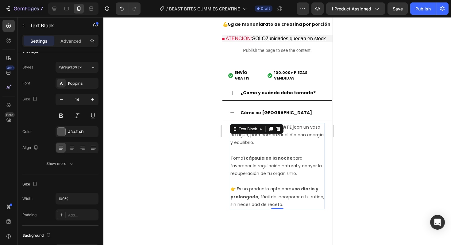
scroll to position [0, 0]
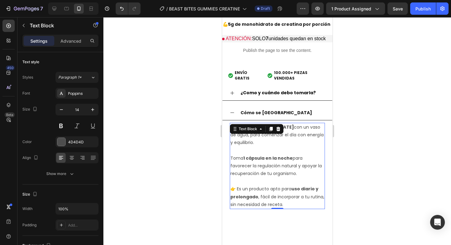
click at [245, 126] on div "Text Block" at bounding box center [247, 129] width 21 height 6
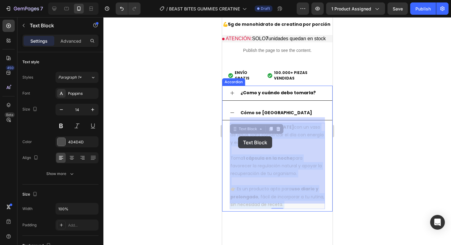
drag, startPoint x: 287, startPoint y: 198, endPoint x: 238, endPoint y: 136, distance: 78.9
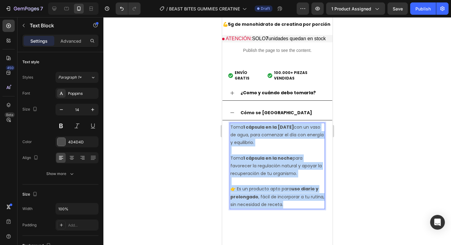
drag, startPoint x: 285, startPoint y: 198, endPoint x: 231, endPoint y: 120, distance: 94.8
click at [231, 123] on div "Toma 1 cápsula en la mañana con un vaso de agua, para comenzar el día con energ…" at bounding box center [277, 166] width 95 height 86
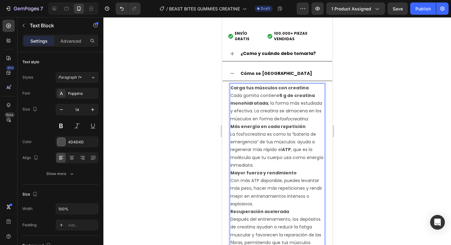
scroll to position [291, 0]
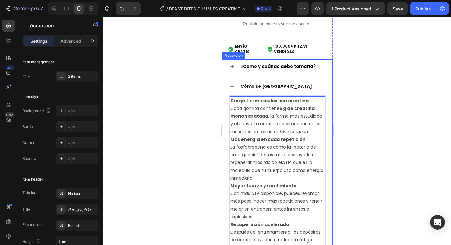
click at [230, 66] on div "¿Como y cuándo debo tomarla?" at bounding box center [277, 66] width 110 height 15
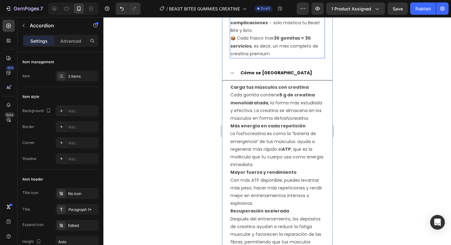
scroll to position [412, 0]
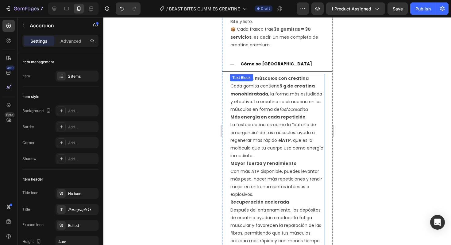
click at [238, 81] on p "Carga tus músculos con creatina Cada gomita contiene 5 g de creatina monohidrat…" at bounding box center [277, 94] width 94 height 39
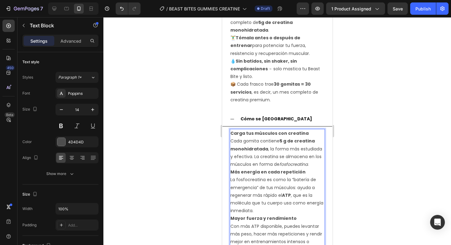
scroll to position [354, 0]
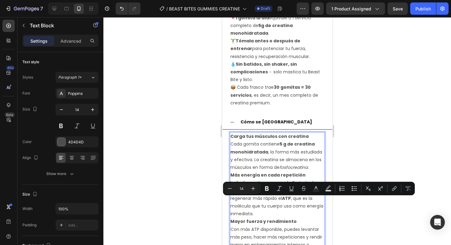
click at [238, 138] on p "Carga tus músculos con creatina Cada gomita contiene 5 g de creatina monohidrat…" at bounding box center [277, 152] width 94 height 39
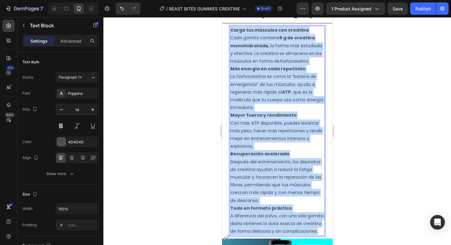
scroll to position [495, 0]
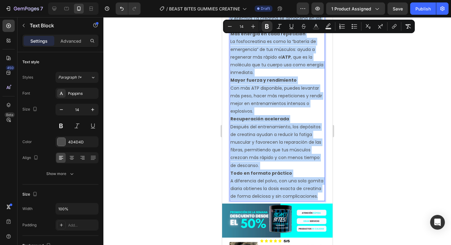
drag, startPoint x: 231, startPoint y: 131, endPoint x: 334, endPoint y: 191, distance: 118.7
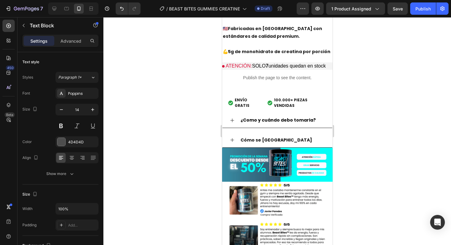
scroll to position [126, 0]
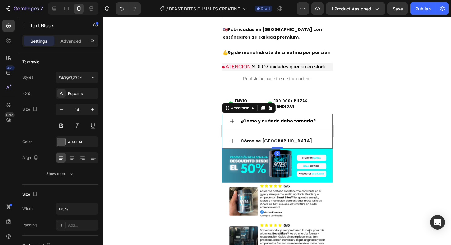
click at [235, 136] on div "Cómo se [GEOGRAPHIC_DATA]" at bounding box center [277, 141] width 110 height 15
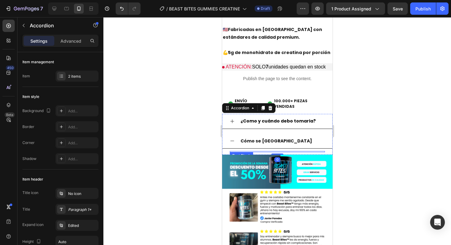
click at [257, 151] on div at bounding box center [277, 151] width 95 height 1
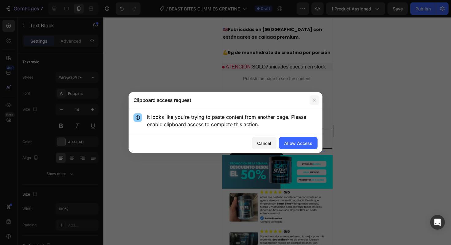
click at [313, 101] on icon "button" at bounding box center [314, 100] width 5 height 5
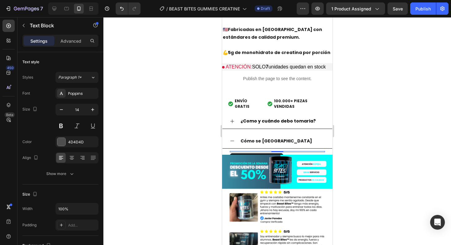
click at [266, 151] on div at bounding box center [277, 151] width 95 height 1
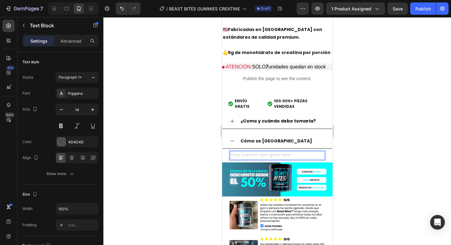
click at [266, 151] on div "Rich Text Editor. Editing area: main" at bounding box center [277, 155] width 95 height 9
click at [264, 151] on div "Rich Text Editor. Editing area: main" at bounding box center [277, 155] width 95 height 9
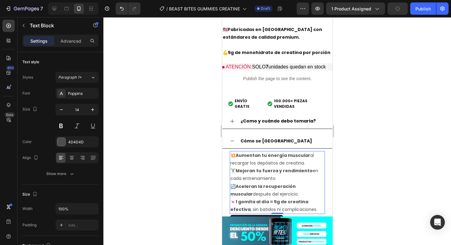
click at [350, 167] on div at bounding box center [277, 131] width 348 height 228
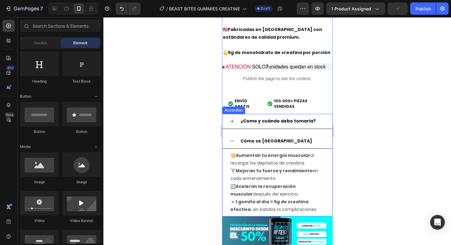
click at [228, 135] on div "Cómo se [GEOGRAPHIC_DATA]" at bounding box center [277, 141] width 110 height 15
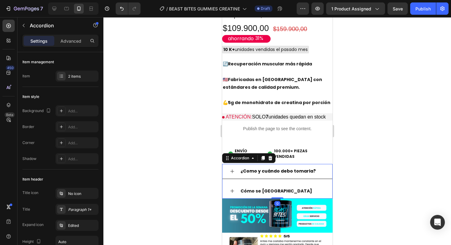
scroll to position [0, 0]
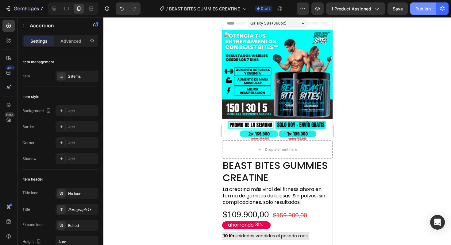
click at [413, 9] on button "Publish" at bounding box center [423, 8] width 26 height 12
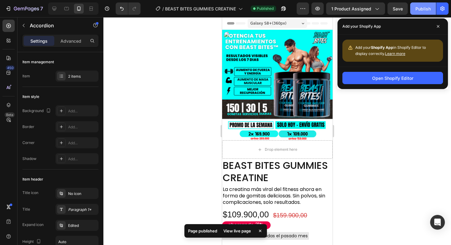
click at [415, 8] on button "Publish" at bounding box center [423, 8] width 26 height 12
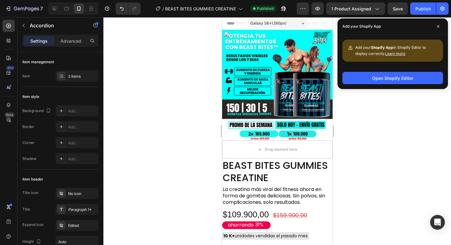
click at [396, 97] on div at bounding box center [277, 131] width 348 height 228
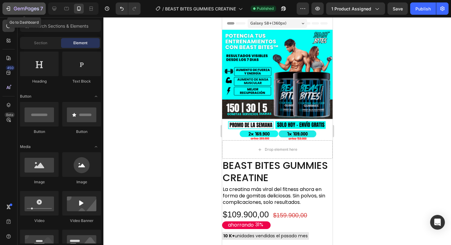
click at [9, 10] on icon "button" at bounding box center [8, 9] width 6 height 6
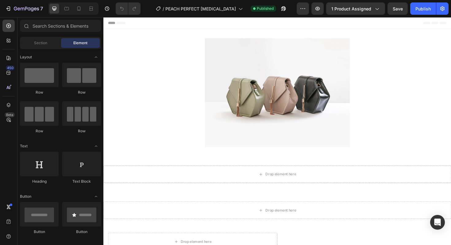
click at [79, 14] on div at bounding box center [73, 8] width 50 height 12
click at [79, 9] on icon at bounding box center [79, 9] width 6 height 6
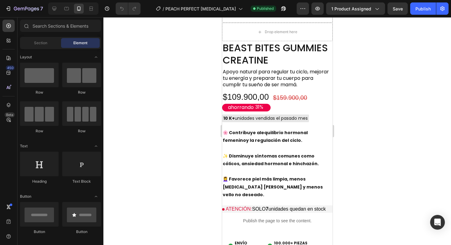
scroll to position [127, 0]
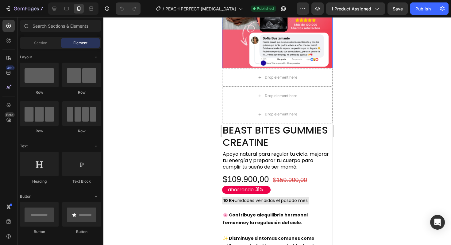
click at [258, 153] on span "Apoyo natural para regular tu ciclo, mejorar tu energía y preparar tu cuerpo pa…" at bounding box center [275, 160] width 106 height 20
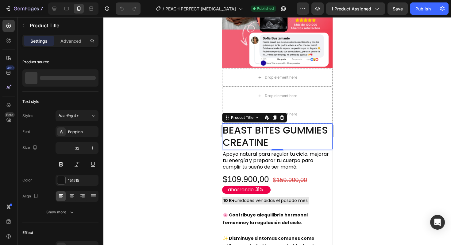
click at [273, 133] on h2 "BEAST BITES GUMMIES CREATINE" at bounding box center [277, 136] width 110 height 26
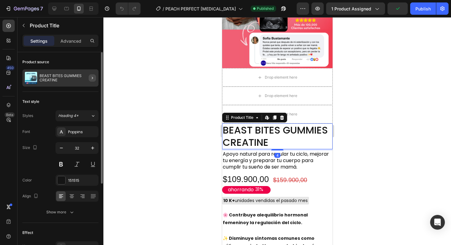
click at [92, 79] on icon "button" at bounding box center [92, 78] width 1 height 2
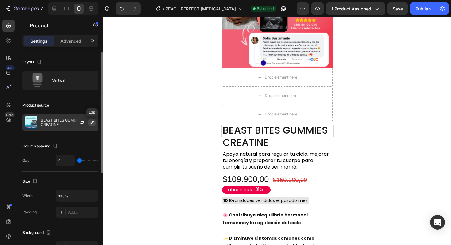
click at [89, 123] on button "button" at bounding box center [91, 122] width 7 height 7
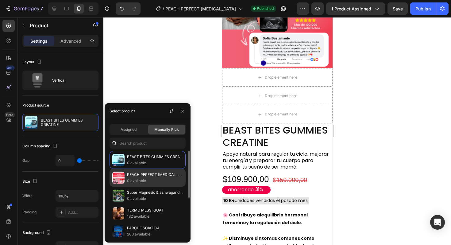
click at [118, 173] on img at bounding box center [118, 178] width 12 height 12
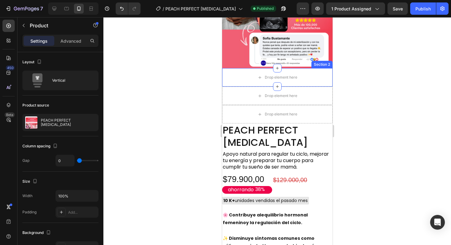
click at [413, 16] on div "7 Version history / PEACH PERFECT [MEDICAL_DATA] Published Preview 1 product as…" at bounding box center [225, 8] width 451 height 17
click at [415, 14] on button "Publish" at bounding box center [423, 8] width 26 height 12
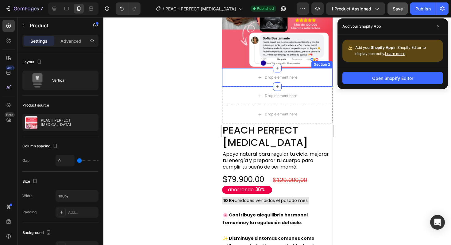
click at [403, 10] on span "Save" at bounding box center [398, 8] width 10 height 5
